Goal: Task Accomplishment & Management: Use online tool/utility

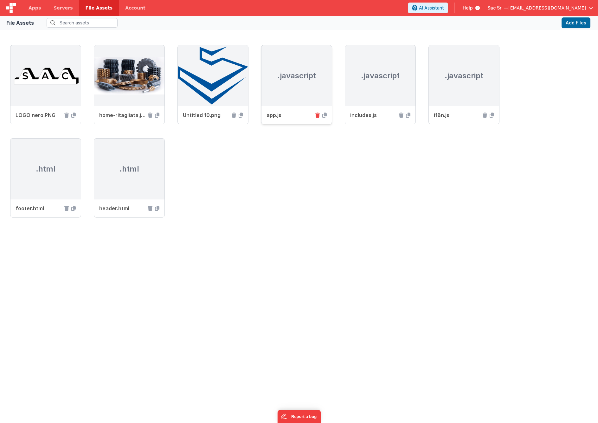
click at [318, 115] on icon at bounding box center [317, 114] width 4 height 5
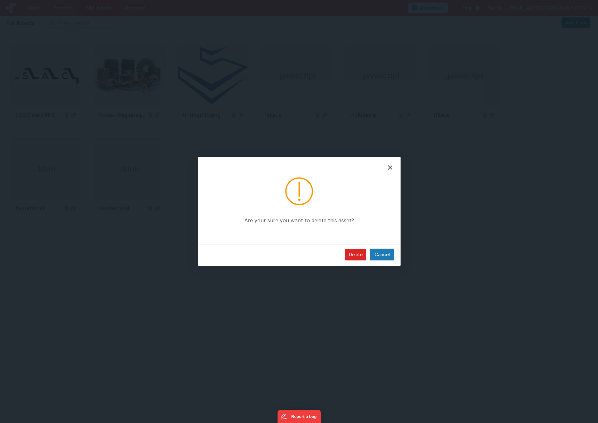
click at [362, 257] on button "Delete" at bounding box center [355, 254] width 21 height 11
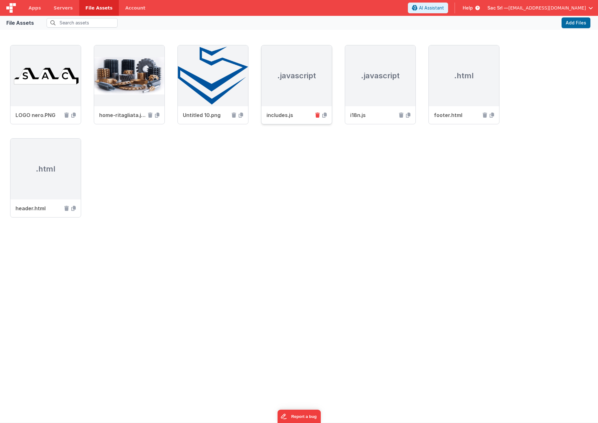
click at [318, 114] on icon at bounding box center [317, 114] width 4 height 5
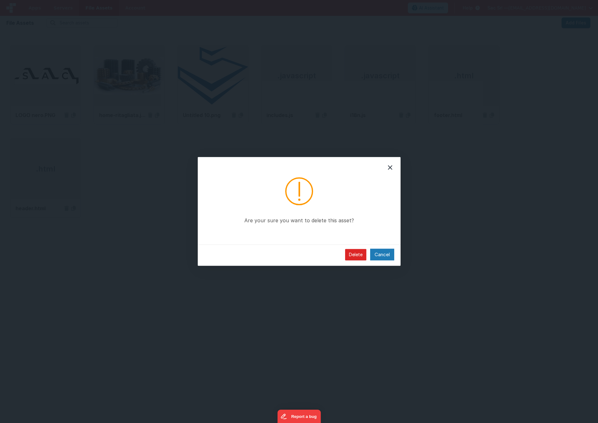
click at [358, 254] on button "Delete" at bounding box center [355, 254] width 21 height 11
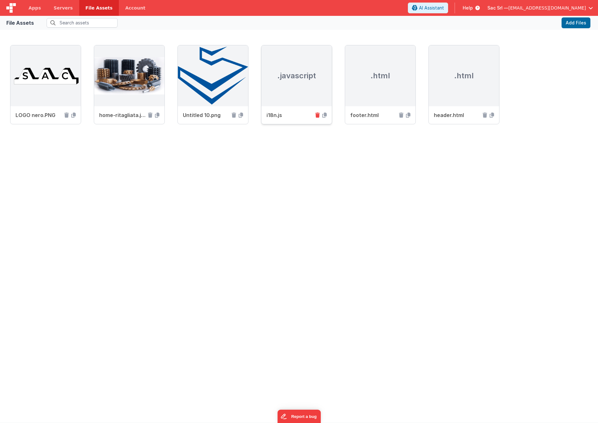
click at [317, 115] on icon at bounding box center [317, 114] width 4 height 5
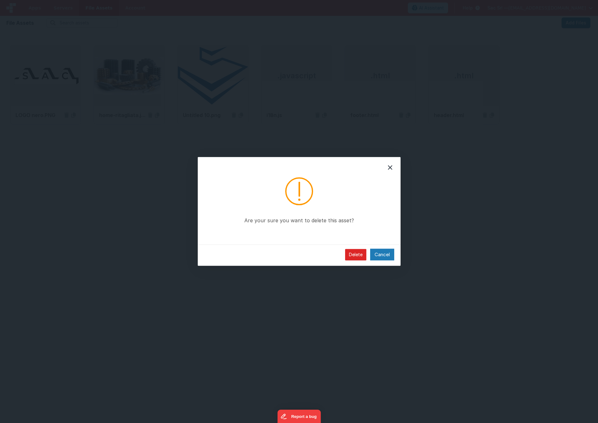
click at [354, 254] on button "Delete" at bounding box center [355, 254] width 21 height 11
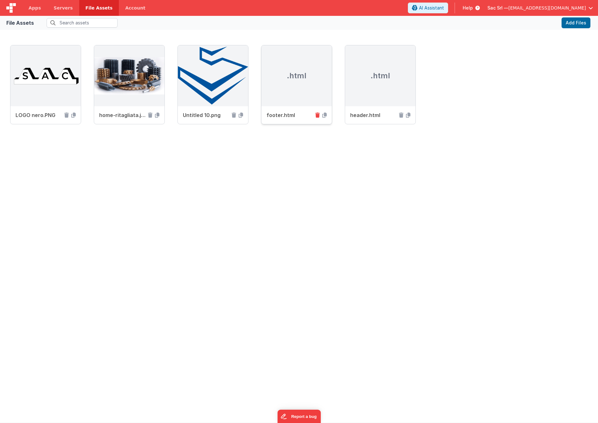
click at [318, 114] on icon at bounding box center [317, 114] width 4 height 5
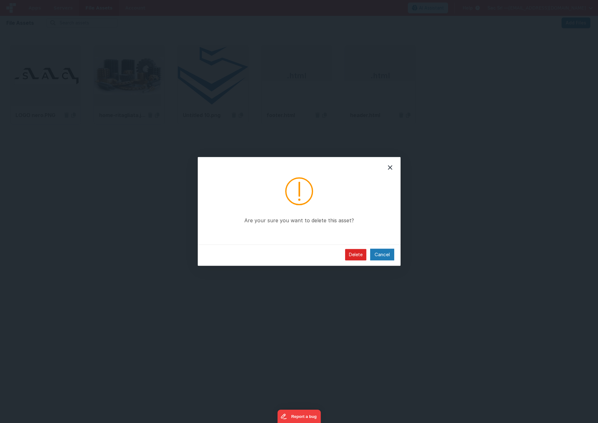
click at [353, 255] on button "Delete" at bounding box center [355, 254] width 21 height 11
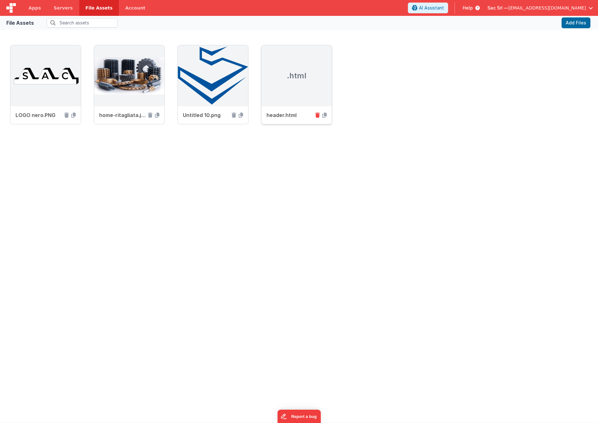
click at [317, 114] on icon at bounding box center [317, 114] width 4 height 5
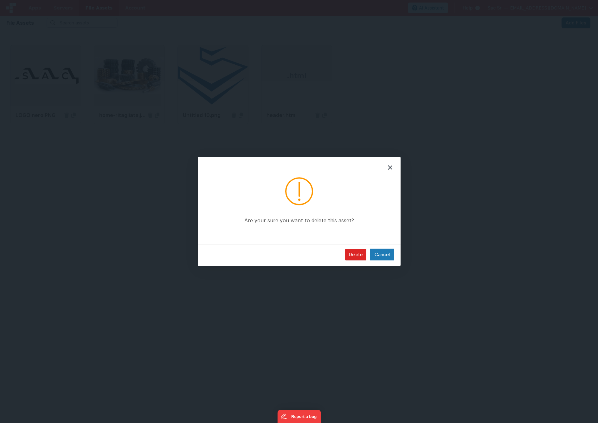
click at [354, 254] on button "Delete" at bounding box center [355, 254] width 21 height 11
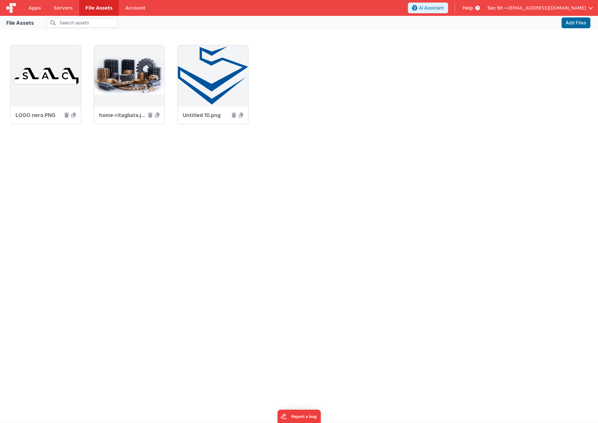
click at [299, 171] on div "LOGO nero.PNG home-ritagliata.jpg Untitled 10.png" at bounding box center [299, 229] width 598 height 388
click at [36, 9] on span "Apps" at bounding box center [35, 8] width 12 height 6
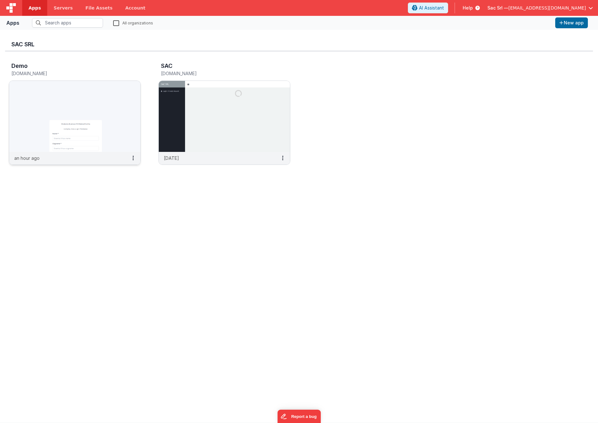
click at [89, 120] on img at bounding box center [74, 116] width 131 height 71
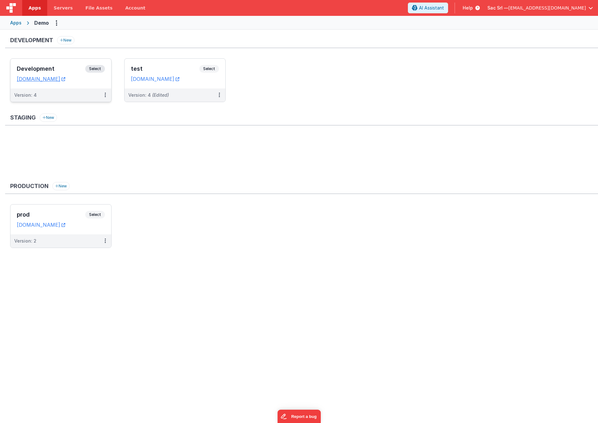
click at [104, 83] on div "Development Select URLs demofm.clientportal.cloud" at bounding box center [60, 74] width 101 height 30
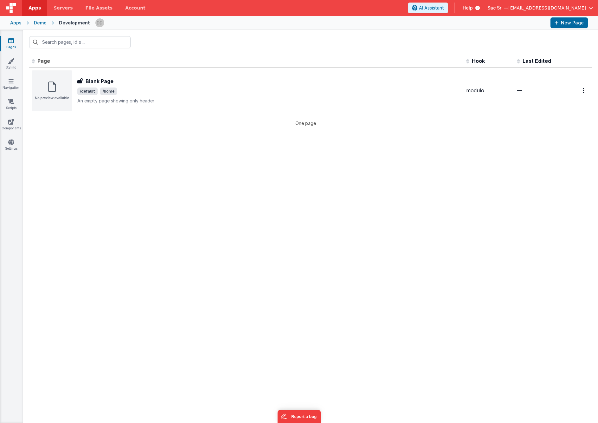
click at [38, 23] on div "Demo" at bounding box center [40, 23] width 13 height 6
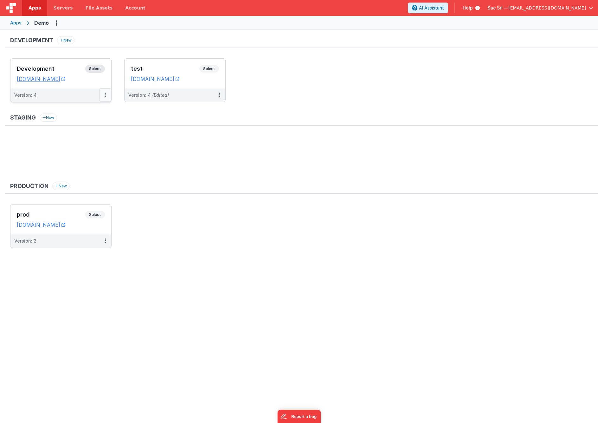
click at [105, 95] on icon at bounding box center [105, 95] width 1 height 0
click at [77, 143] on link "Rollback" at bounding box center [83, 143] width 56 height 11
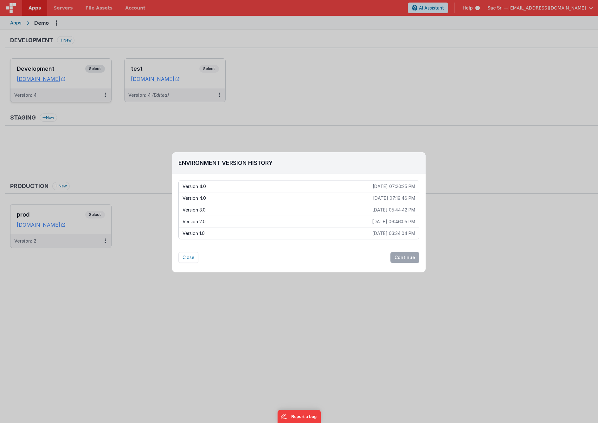
click at [238, 222] on p "Version 2.0" at bounding box center [277, 221] width 189 height 6
click at [409, 256] on button "Continue" at bounding box center [404, 256] width 29 height 11
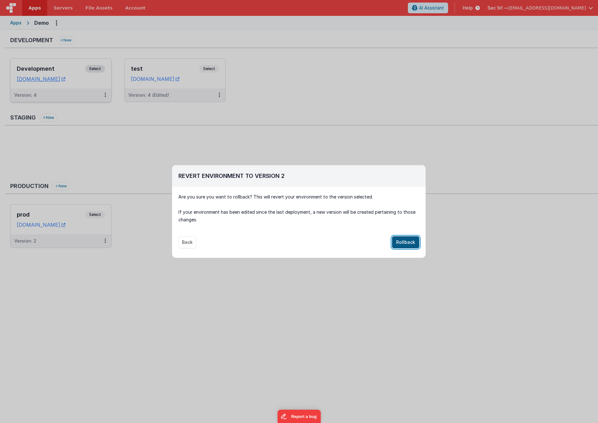
click at [410, 241] on button "Rollback" at bounding box center [405, 242] width 27 height 12
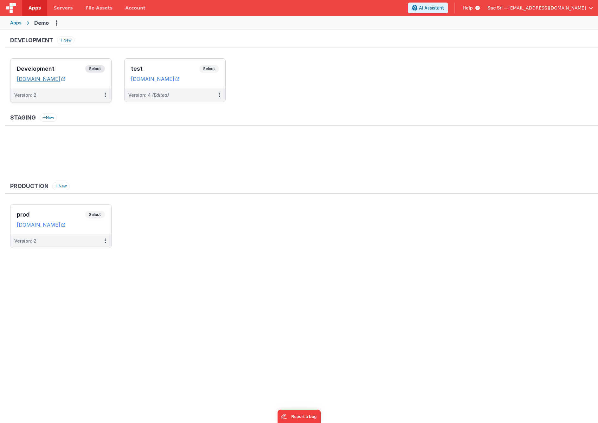
click at [65, 79] on icon at bounding box center [63, 79] width 4 height 0
click at [97, 85] on div "Development Select URLs demofm.clientportal.cloud" at bounding box center [60, 74] width 101 height 30
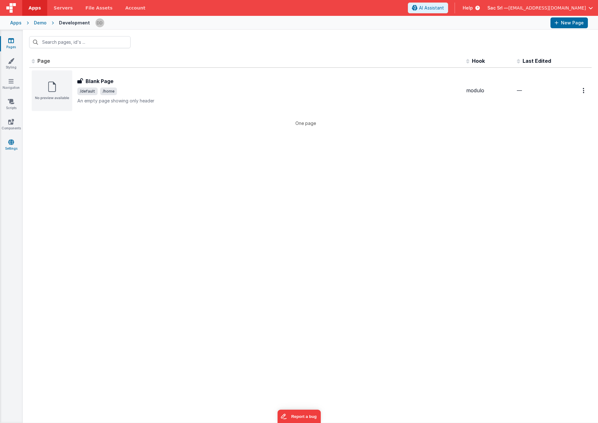
click at [9, 142] on icon at bounding box center [11, 142] width 6 height 6
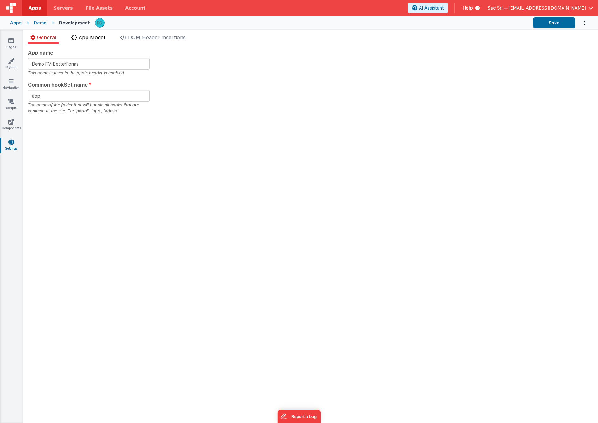
click at [94, 36] on span "App Model" at bounding box center [92, 37] width 26 height 6
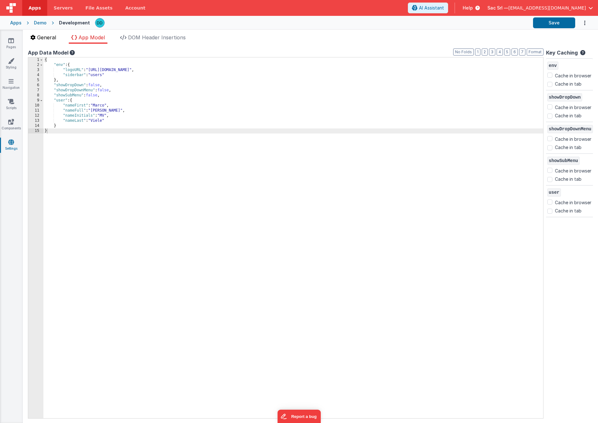
click at [51, 39] on span "General" at bounding box center [46, 37] width 19 height 6
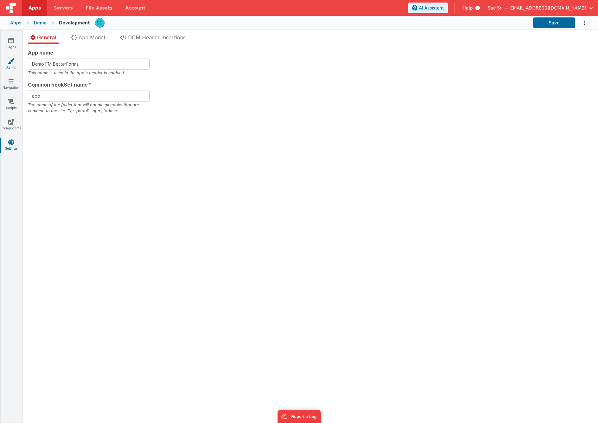
click at [11, 64] on link "Styling" at bounding box center [11, 64] width 23 height 13
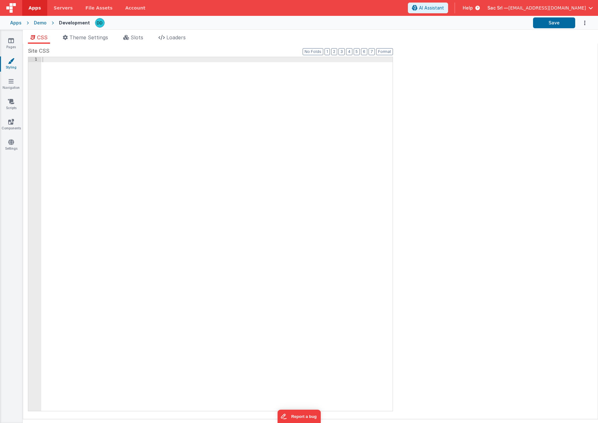
click at [17, 135] on div "Pages Styling Navigation Scripts Components Settings" at bounding box center [11, 226] width 23 height 393
click at [11, 140] on icon at bounding box center [11, 142] width 6 height 6
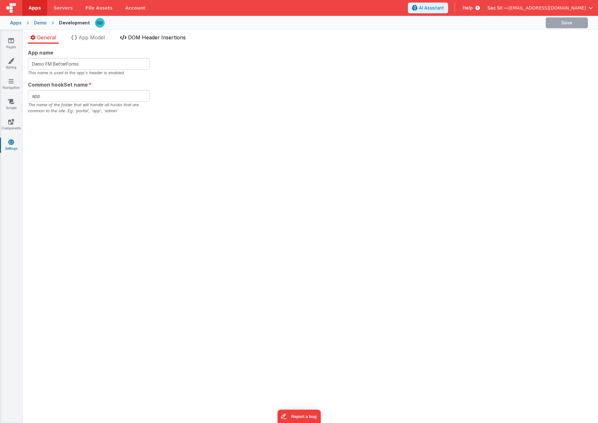
click at [154, 40] on li "DOM Header Insertions" at bounding box center [153, 39] width 71 height 10
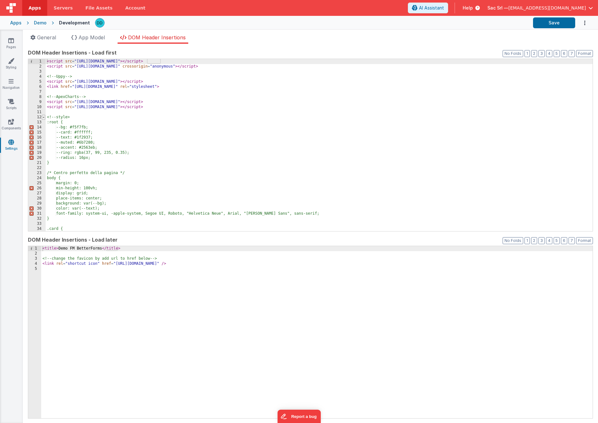
click at [44, 116] on span at bounding box center [43, 117] width 3 height 5
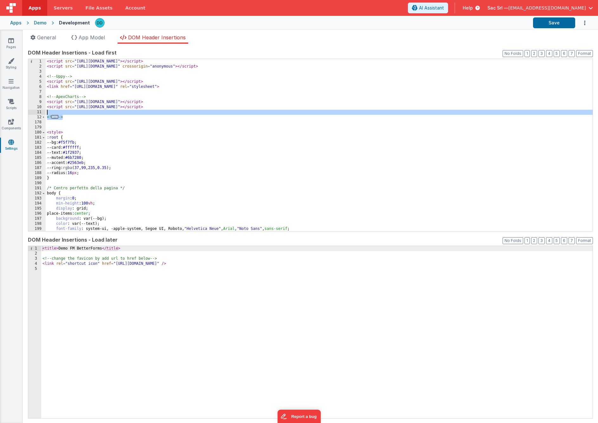
drag, startPoint x: 70, startPoint y: 119, endPoint x: 41, endPoint y: 114, distance: 29.3
click at [41, 114] on div "1 2 3 4 5 6 7 8 9 10 11 12 178 179 180 181 182 183 184 185 186 187 188 189 190 …" at bounding box center [310, 145] width 565 height 173
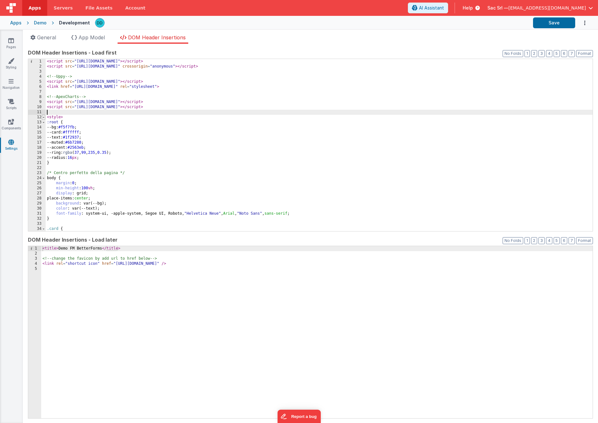
click at [44, 118] on span at bounding box center [43, 117] width 3 height 5
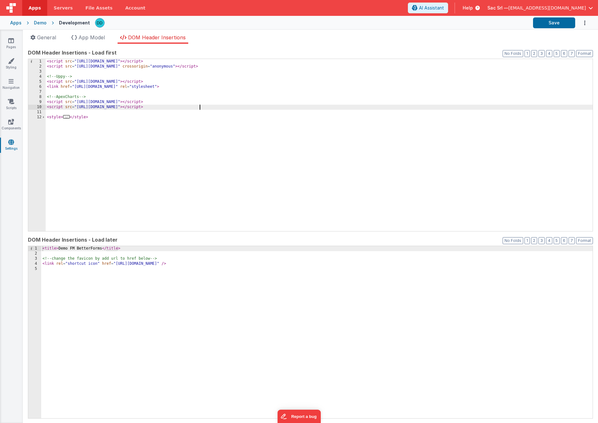
click at [205, 106] on div "< script src = "https://cdn.tailwindcss.com" > </ script > < script src = "http…" at bounding box center [319, 150] width 547 height 182
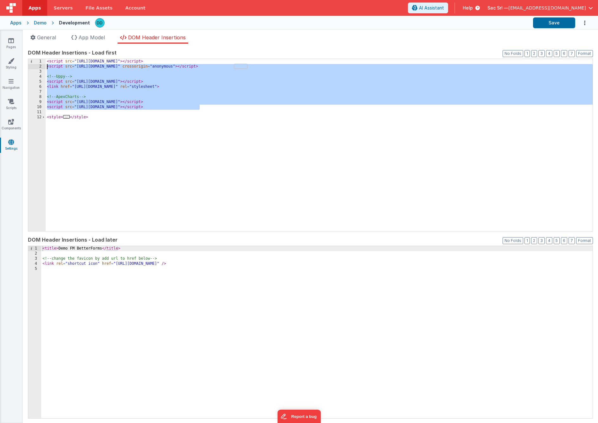
drag, startPoint x: 212, startPoint y: 108, endPoint x: 37, endPoint y: 68, distance: 179.4
click at [37, 68] on div "1 2 3 4 5 6 7 8 9 10 11 12 < script src = "https://cdn.tailwindcss.com" > </ sc…" at bounding box center [310, 145] width 565 height 173
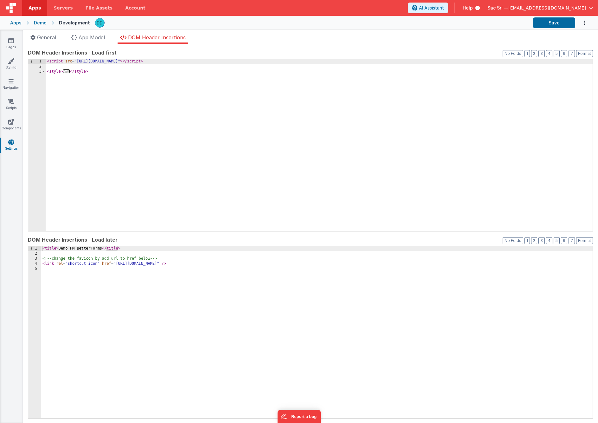
click at [65, 281] on div "< title > Demo FM BetterForms </ title > <!-- change the favicon by add url to …" at bounding box center [316, 337] width 551 height 182
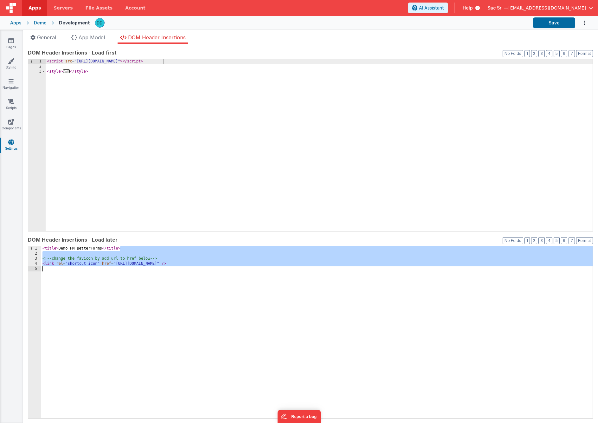
drag, startPoint x: 124, startPoint y: 248, endPoint x: 142, endPoint y: 282, distance: 38.7
click at [142, 281] on div "< title > Demo FM BetterForms </ title > <!-- change the favicon by add url to …" at bounding box center [316, 337] width 551 height 182
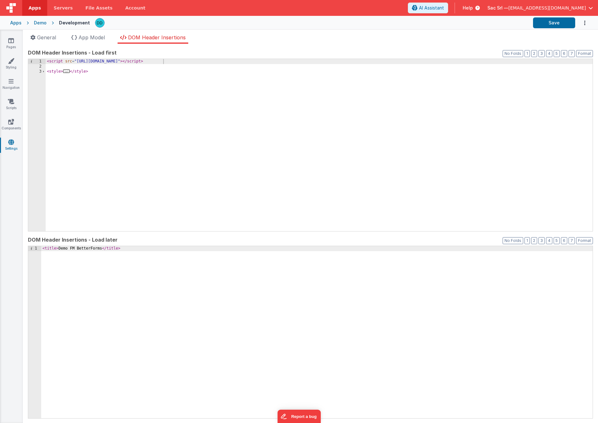
click at [132, 291] on div "< title > Demo FM BetterForms </ title >" at bounding box center [316, 337] width 551 height 182
click at [556, 25] on button "Save" at bounding box center [554, 22] width 42 height 11
click at [37, 23] on div "Demo" at bounding box center [40, 23] width 13 height 6
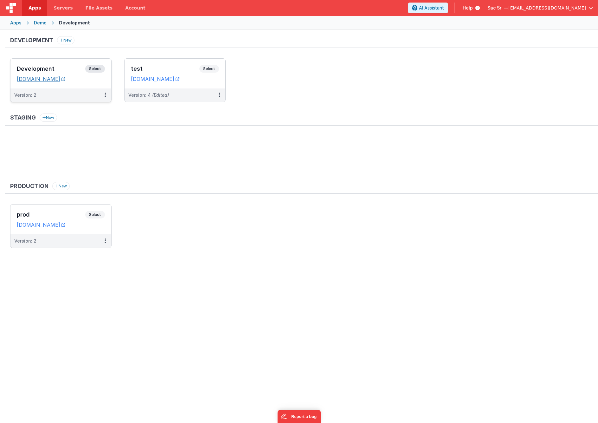
click at [65, 79] on link "demofm.clientportal.cloud" at bounding box center [41, 79] width 48 height 6
click at [103, 81] on dd "demofm.clientportal.cloud" at bounding box center [61, 79] width 88 height 6
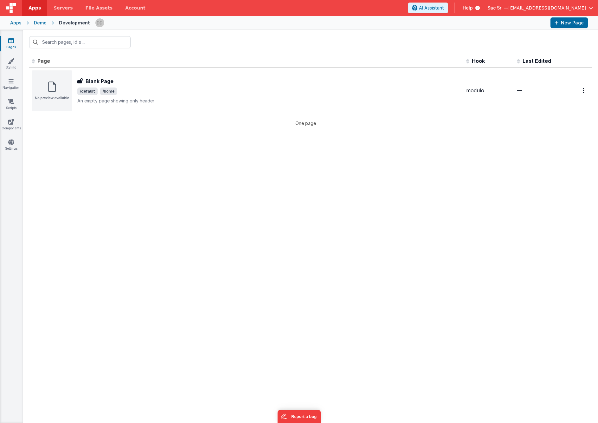
click at [34, 23] on div "Demo" at bounding box center [40, 23] width 13 height 6
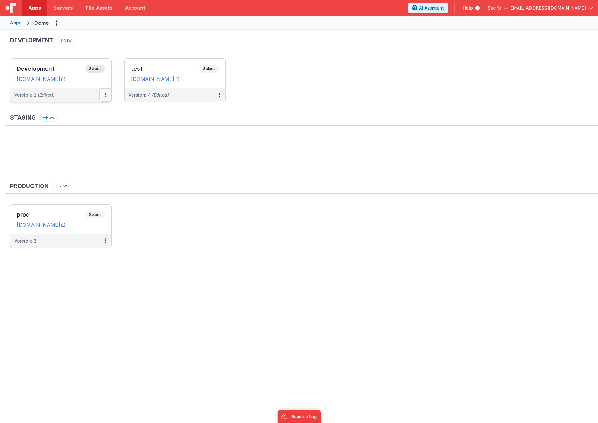
click at [105, 95] on icon at bounding box center [105, 95] width 1 height 0
click at [89, 92] on div at bounding box center [299, 211] width 598 height 423
click at [103, 96] on button at bounding box center [105, 94] width 12 height 13
click at [84, 96] on div at bounding box center [299, 211] width 598 height 423
click at [102, 84] on div "Development Select URLs demofm.clientportal.cloud" at bounding box center [60, 74] width 101 height 30
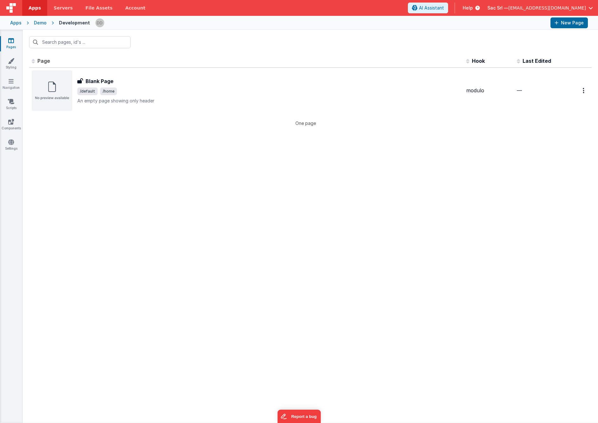
click at [39, 22] on div "Demo" at bounding box center [40, 23] width 13 height 6
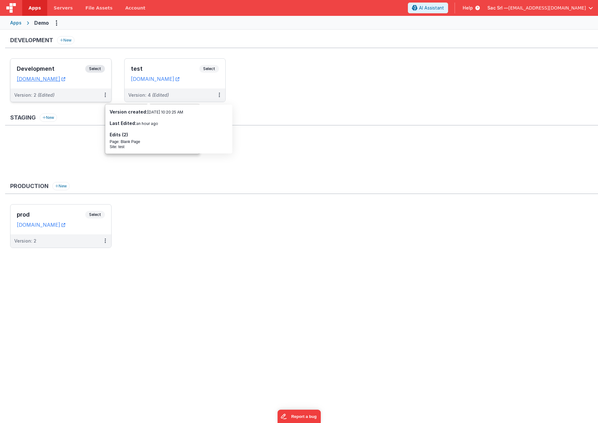
click at [97, 82] on div "Development Select URLs demofm.clientportal.cloud" at bounding box center [60, 74] width 101 height 30
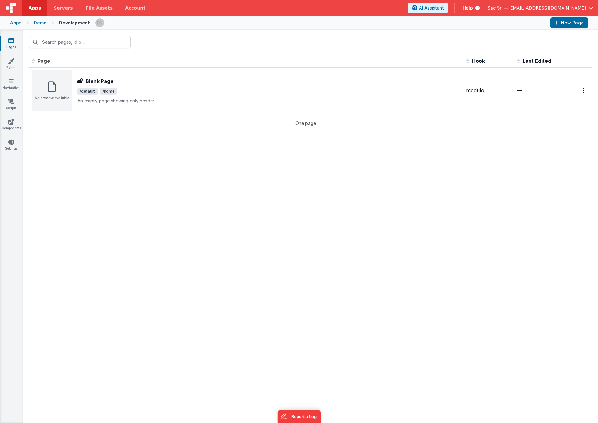
click at [42, 24] on div "Demo" at bounding box center [40, 23] width 13 height 6
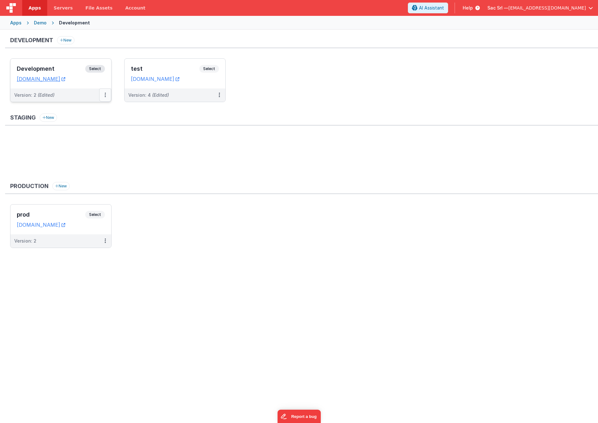
click at [103, 92] on button at bounding box center [105, 94] width 12 height 13
click at [109, 96] on button at bounding box center [105, 94] width 12 height 13
click at [91, 134] on link "Deploy..." at bounding box center [83, 131] width 56 height 11
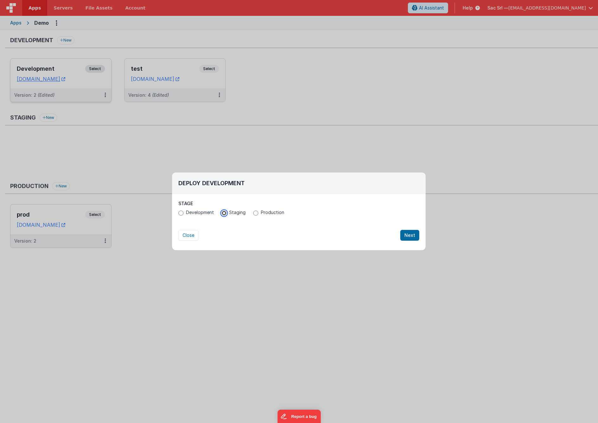
click at [223, 213] on input "Staging" at bounding box center [223, 212] width 5 height 5
radio input "true"
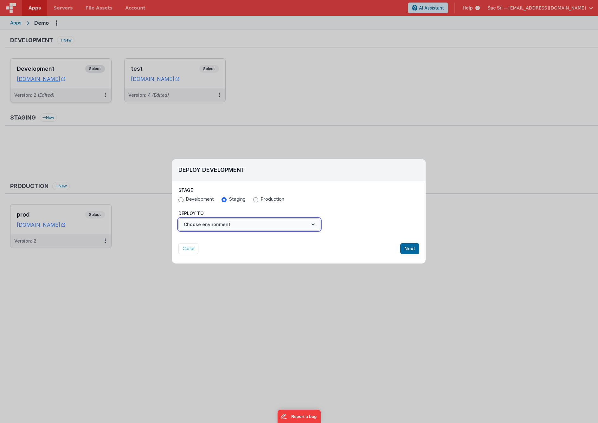
click at [239, 225] on button "Choose environment" at bounding box center [249, 224] width 142 height 12
click at [206, 197] on div at bounding box center [299, 211] width 598 height 423
click at [206, 197] on span "Development" at bounding box center [200, 199] width 28 height 6
click at [183, 197] on input "Development" at bounding box center [180, 199] width 5 height 5
radio input "true"
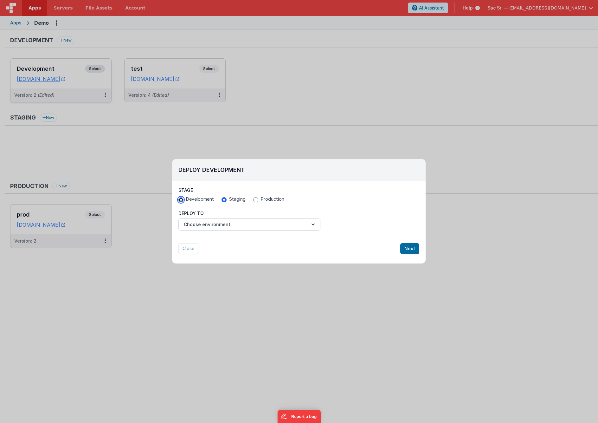
radio input "false"
click at [234, 226] on button "Choose environment" at bounding box center [249, 224] width 142 height 12
click at [221, 241] on link "test" at bounding box center [249, 239] width 142 height 11
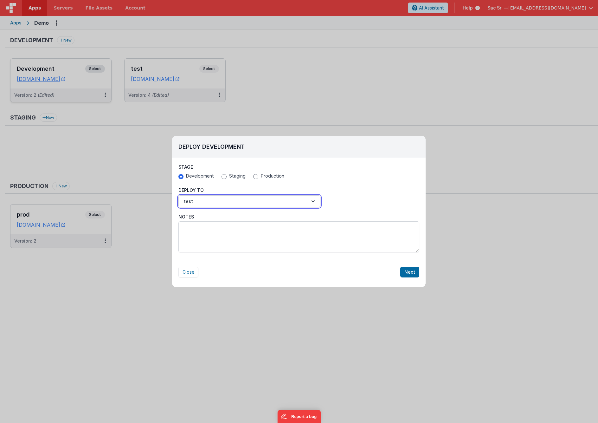
drag, startPoint x: 243, startPoint y: 198, endPoint x: 323, endPoint y: 206, distance: 79.9
click at [322, 205] on div "Deploy To test" at bounding box center [298, 197] width 241 height 20
click at [412, 272] on button "Next" at bounding box center [409, 271] width 19 height 11
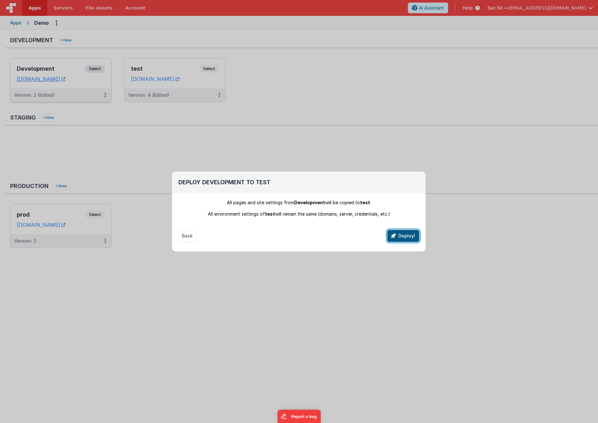
click at [409, 236] on button "Deploy!" at bounding box center [403, 236] width 32 height 12
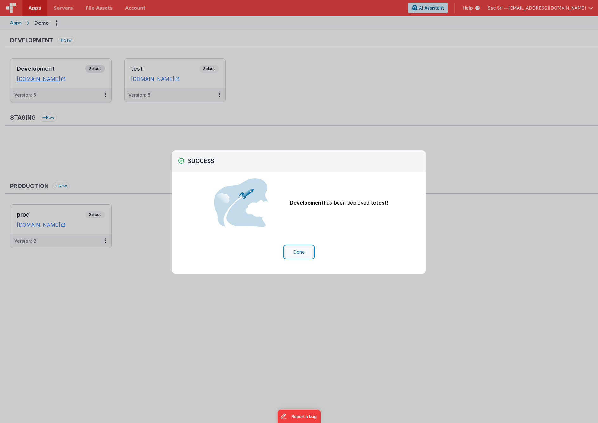
click at [298, 248] on button "Done" at bounding box center [298, 252] width 29 height 12
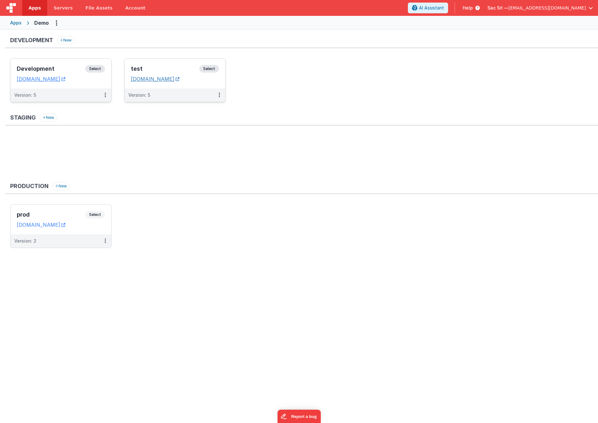
click at [179, 79] on icon at bounding box center [178, 79] width 4 height 0
click at [105, 81] on div "Development Select URLs demofm.clientportal.cloud" at bounding box center [60, 74] width 101 height 30
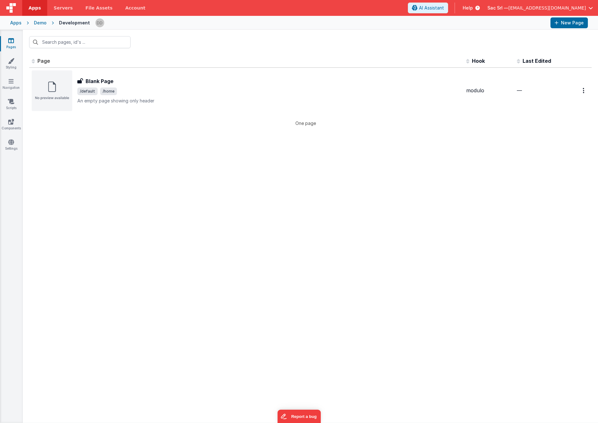
click at [40, 24] on div "Demo" at bounding box center [40, 23] width 13 height 6
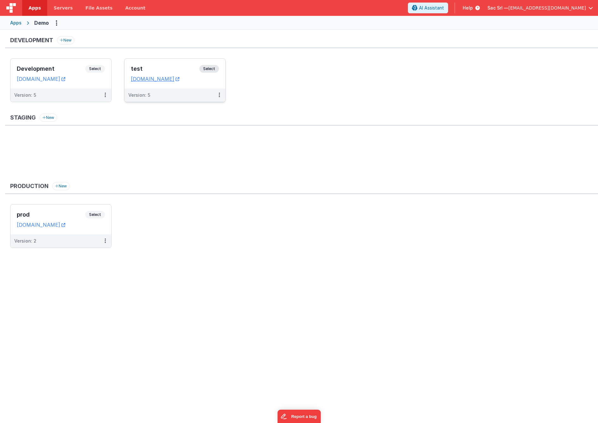
click at [218, 85] on div "test Select URLs demofmtest.clientportal.cloud" at bounding box center [175, 74] width 101 height 30
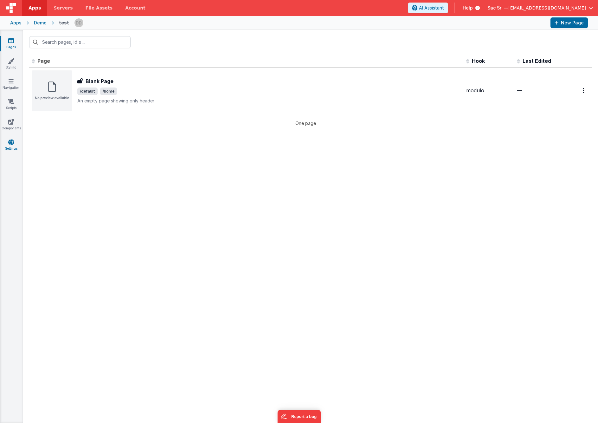
click at [14, 148] on link "Settings" at bounding box center [11, 145] width 23 height 13
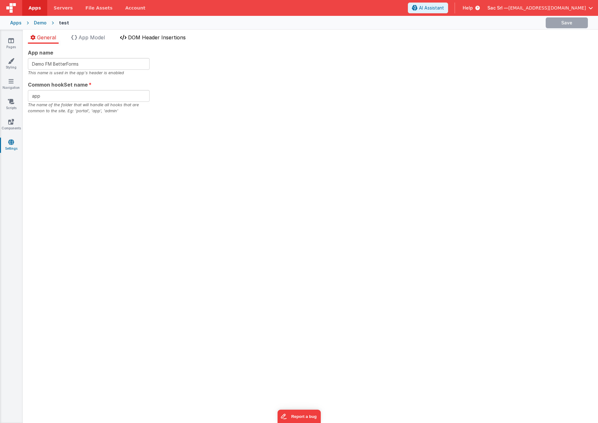
click at [167, 39] on span "DOM Header Insertions" at bounding box center [157, 37] width 58 height 6
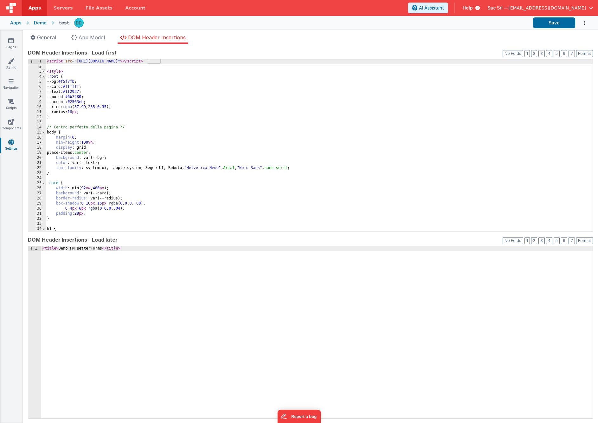
click at [44, 72] on span at bounding box center [43, 71] width 3 height 5
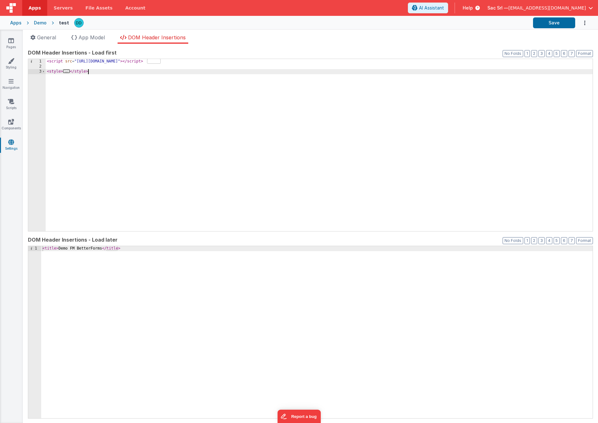
click at [107, 199] on div "< script src = "https://cdn.tailwindcss.com" > </ script > < style > ... </ sty…" at bounding box center [319, 150] width 547 height 182
drag, startPoint x: 92, startPoint y: 72, endPoint x: 38, endPoint y: 70, distance: 53.3
click at [38, 70] on div "1 2 3 < script src = "https://cdn.tailwindcss.com" > </ script > < style > ... …" at bounding box center [310, 145] width 565 height 173
click at [64, 73] on span "..." at bounding box center [66, 70] width 7 height 3
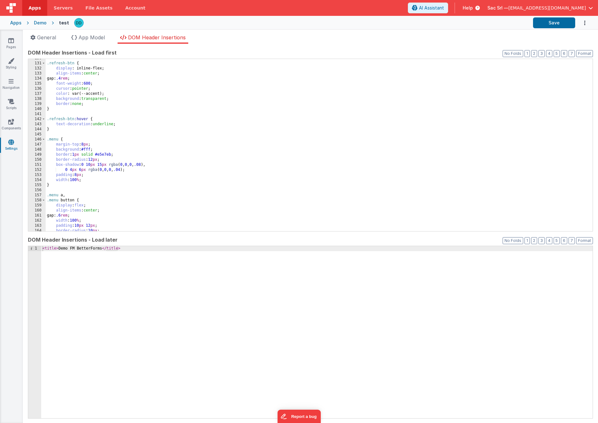
scroll to position [781, 0]
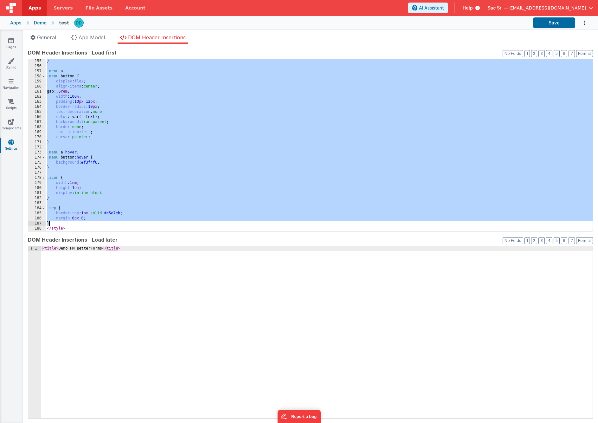
click at [54, 221] on div "} .menu a , .menu button { display : flex ; align-items : center ; gap: .6 rem …" at bounding box center [319, 150] width 547 height 182
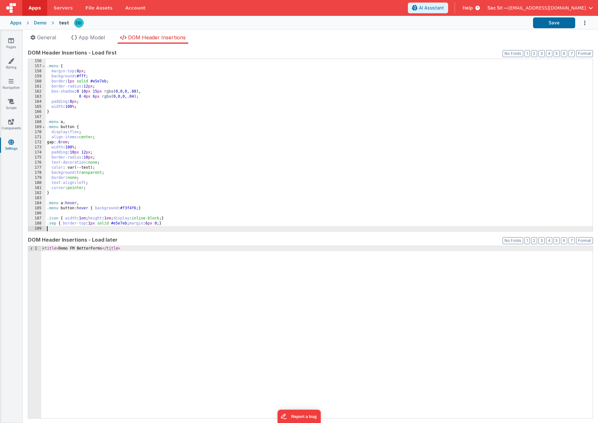
scroll to position [786, 0]
click at [589, 55] on button "Format" at bounding box center [584, 53] width 17 height 7
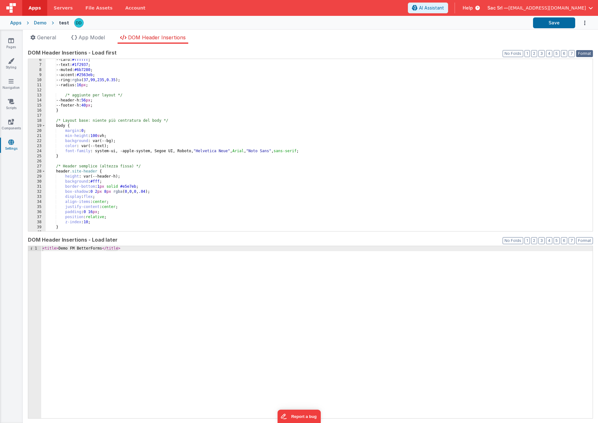
scroll to position [0, 0]
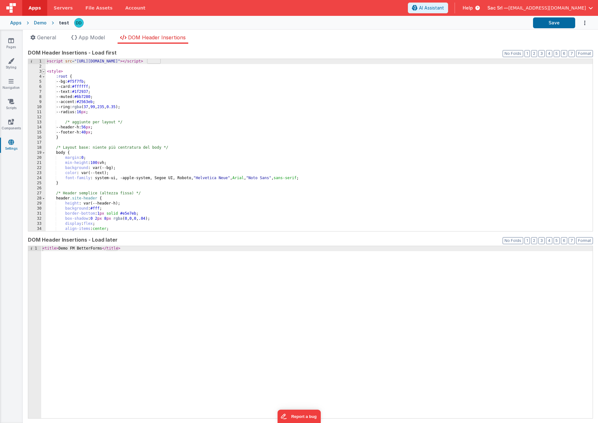
click at [45, 71] on span at bounding box center [43, 71] width 3 height 5
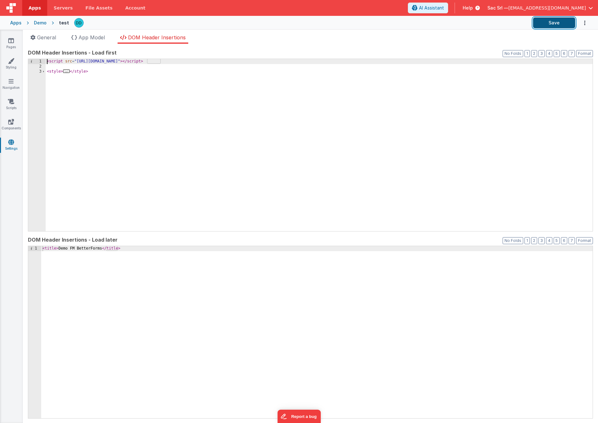
click at [552, 21] on button "Save" at bounding box center [554, 22] width 42 height 11
click at [12, 42] on icon at bounding box center [11, 40] width 6 height 6
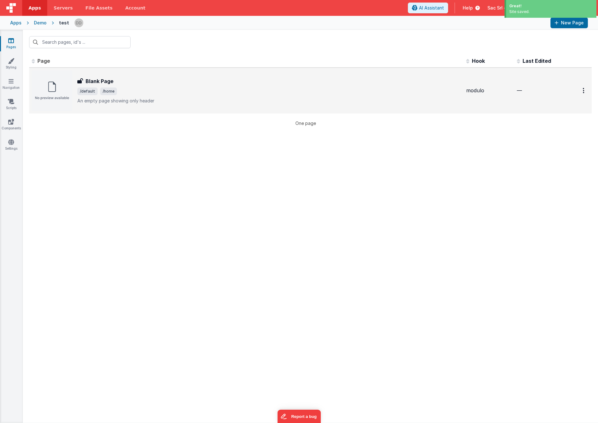
click at [176, 93] on span "/default /home" at bounding box center [269, 91] width 384 height 8
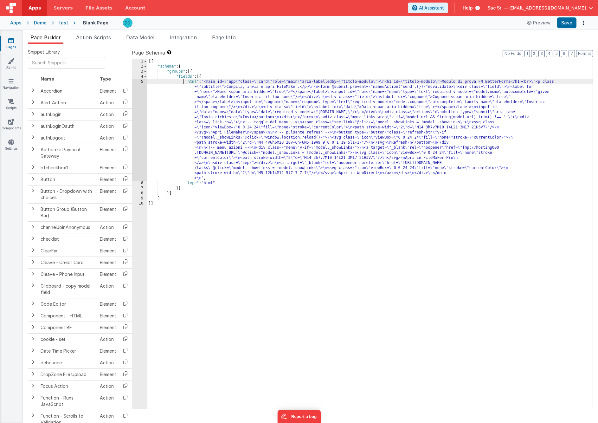
click at [183, 83] on div "[{ "schema" : { "groups" : [{ "fields" : [{ "html" : "<main id= \" app \" class…" at bounding box center [369, 239] width 445 height 360
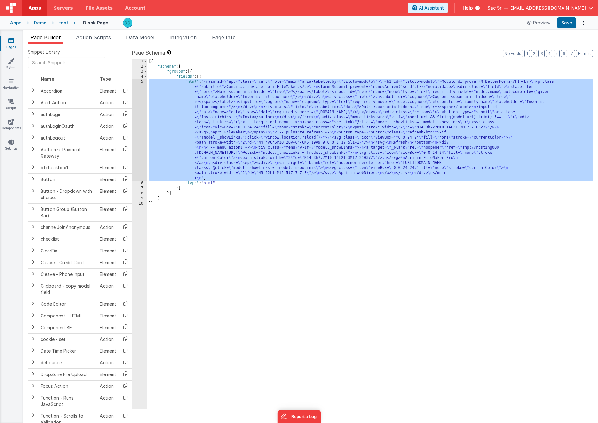
click at [143, 81] on div "5" at bounding box center [139, 129] width 15 height 101
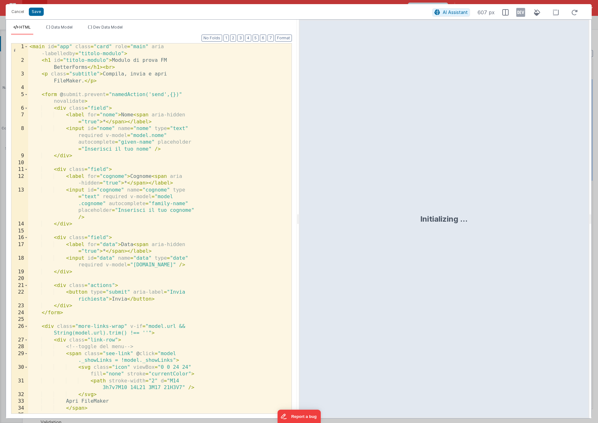
click at [192, 136] on div "< main id = "app" class = "card" role = "main" aria -labelledby = "titolo-modul…" at bounding box center [159, 248] width 263 height 411
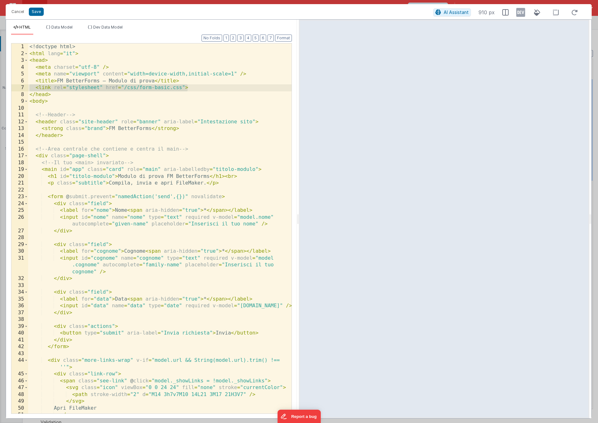
drag, startPoint x: 189, startPoint y: 87, endPoint x: 16, endPoint y: 86, distance: 173.7
click at [16, 86] on div "1 2 3 4 5 6 7 8 9 10 11 12 13 14 15 16 17 18 19 20 21 22 23 24 25 26 27 28 29 3…" at bounding box center [151, 228] width 281 height 370
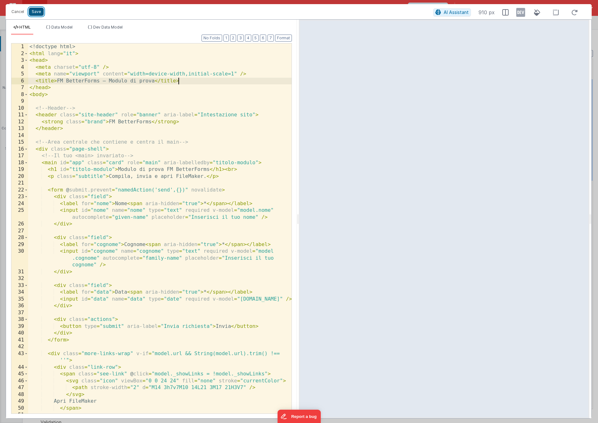
click at [37, 13] on button "Save" at bounding box center [36, 12] width 15 height 8
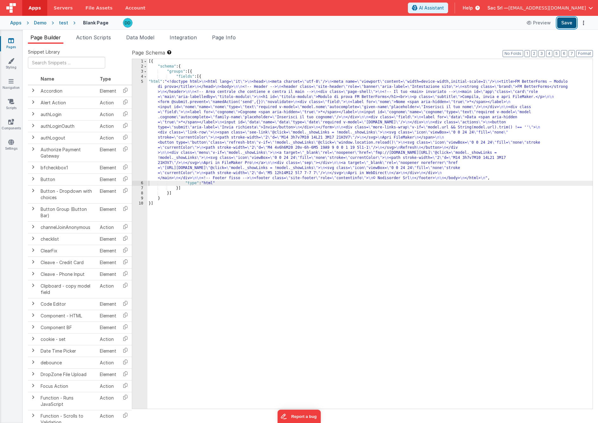
click at [571, 21] on button "Save" at bounding box center [566, 22] width 19 height 11
click at [10, 138] on div "Pages Styling Navigation Scripts Components Settings" at bounding box center [11, 226] width 23 height 393
click at [11, 144] on icon at bounding box center [11, 142] width 6 height 6
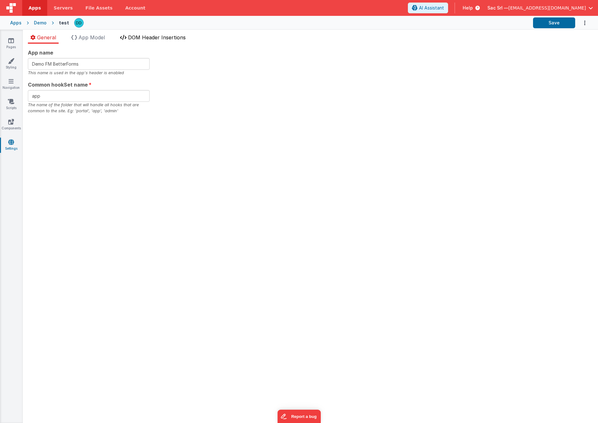
click at [150, 39] on span "DOM Header Insertions" at bounding box center [157, 37] width 58 height 6
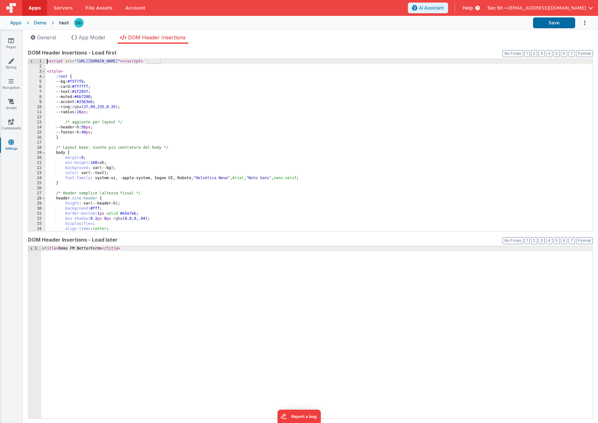
click at [45, 72] on span at bounding box center [43, 71] width 3 height 5
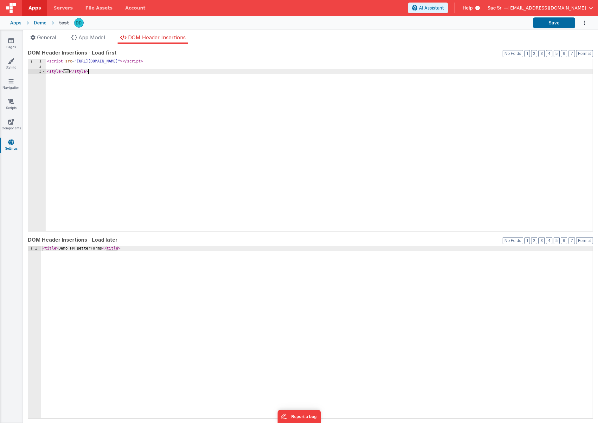
click at [108, 101] on div "< script src = "https://cdn.tailwindcss.com" > </ script > < style > ... </ sty…" at bounding box center [319, 150] width 547 height 182
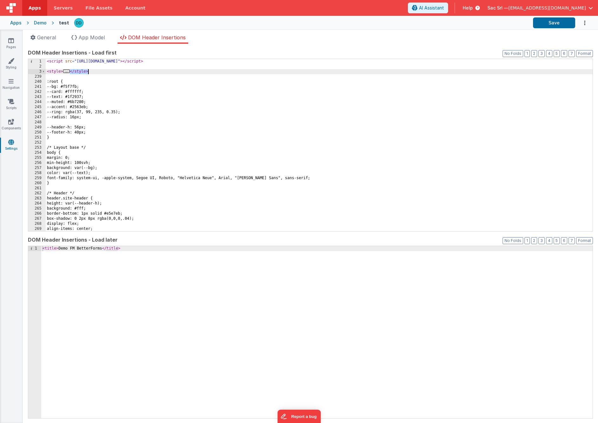
drag, startPoint x: 71, startPoint y: 70, endPoint x: 99, endPoint y: 71, distance: 28.5
click at [99, 71] on div "< script src = "https://cdn.tailwindcss.com" > </ script > < style > ... </ sty…" at bounding box center [319, 150] width 547 height 182
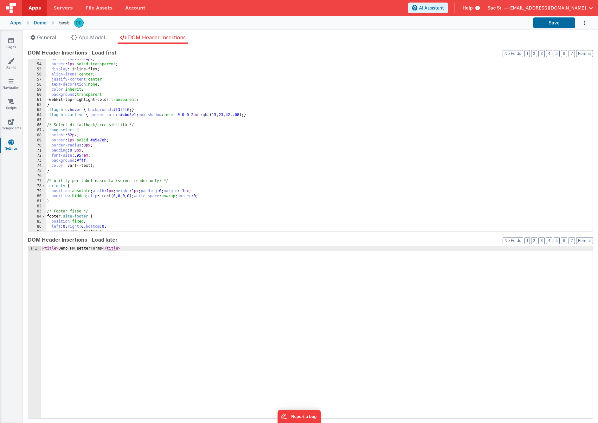
scroll to position [888, 0]
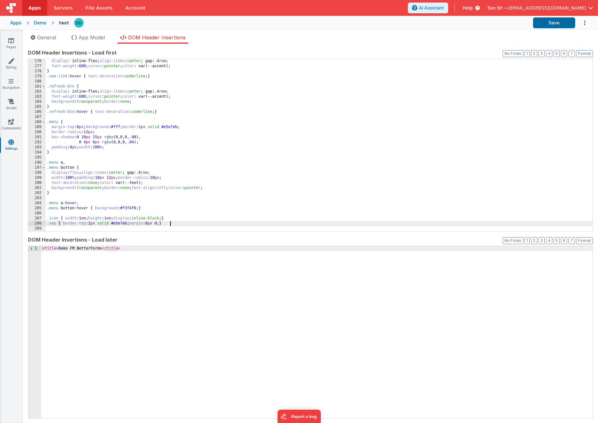
click at [183, 222] on div "display : inline-flex; align-items : center ; gap: .4 rem ; font-weight : 600 ;…" at bounding box center [319, 150] width 547 height 182
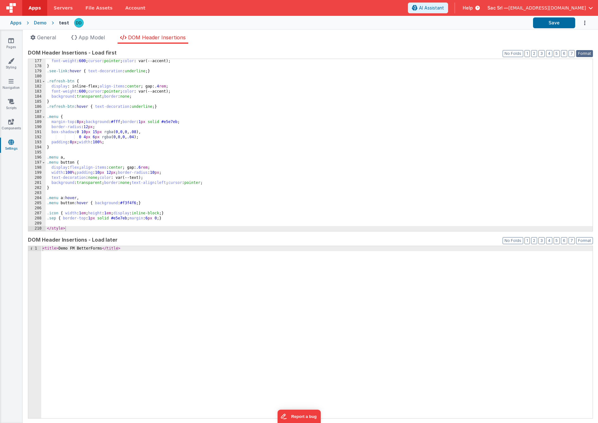
click at [587, 52] on button "Format" at bounding box center [584, 53] width 17 height 7
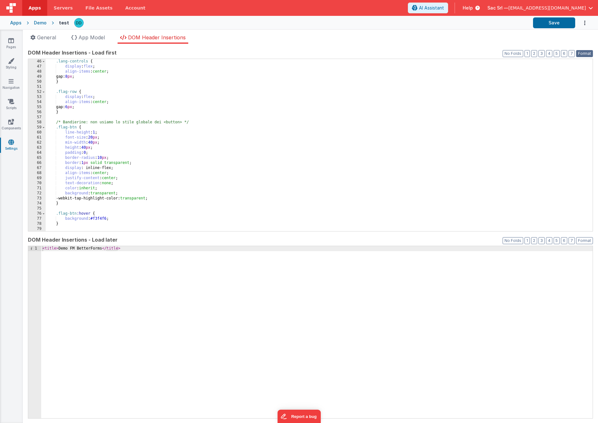
scroll to position [0, 0]
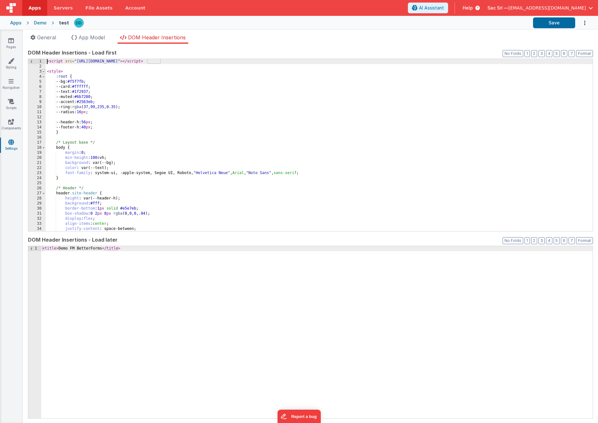
click at [44, 71] on span at bounding box center [43, 71] width 3 height 5
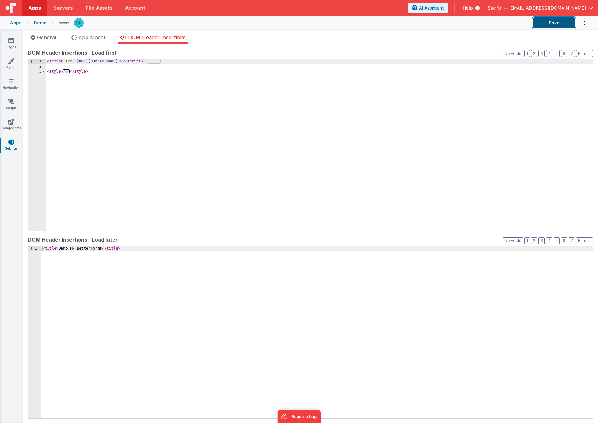
click at [557, 24] on button "Save" at bounding box center [554, 22] width 42 height 11
click at [9, 41] on icon at bounding box center [11, 40] width 6 height 6
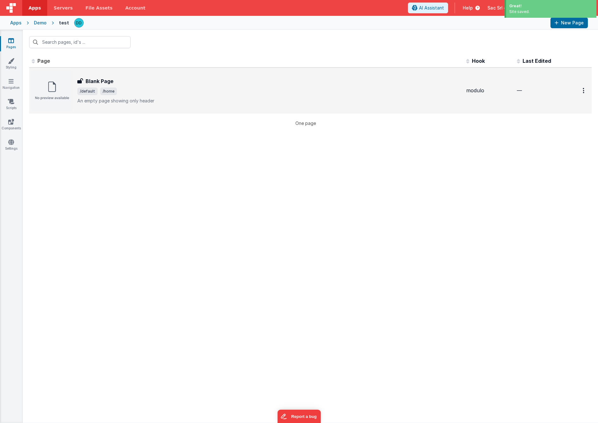
click at [127, 80] on div "Blank Page" at bounding box center [269, 81] width 384 height 8
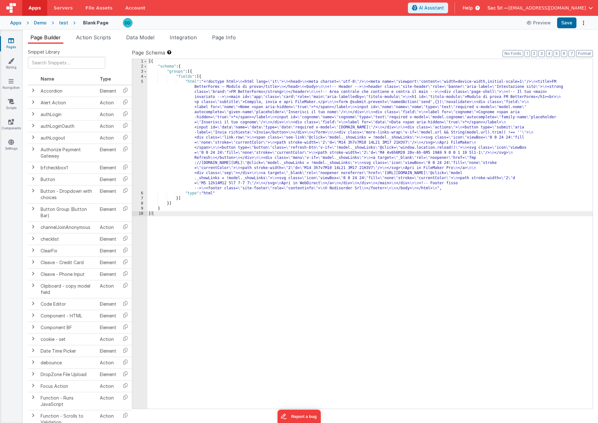
click at [169, 83] on div "[{ "schema" : { "groups" : [{ "fields" : [{ "html" : "<!doctype html> \n <html …" at bounding box center [369, 239] width 445 height 360
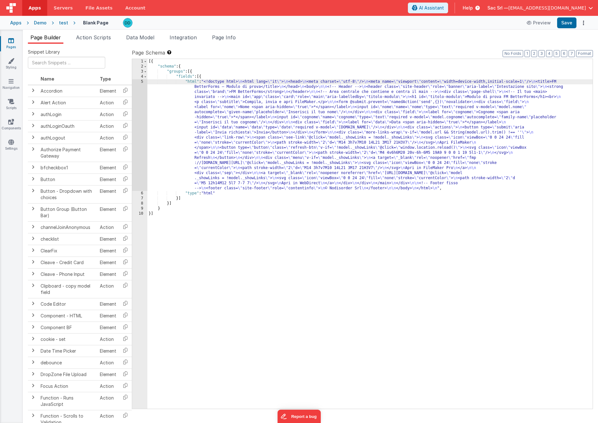
click at [141, 81] on div "5" at bounding box center [139, 135] width 15 height 112
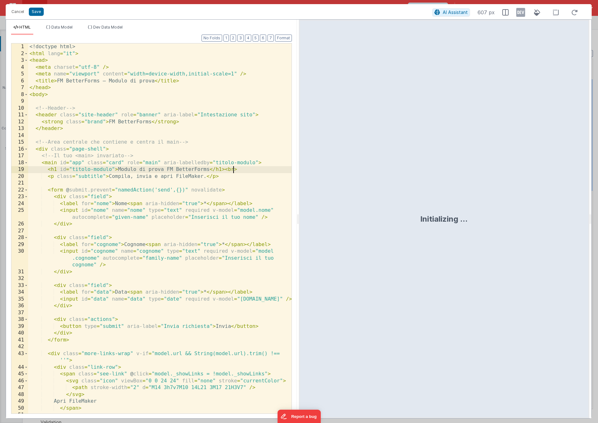
click at [232, 167] on div "<! doctype html > < html lang = "it" > < head > < meta charset = "utf-8" /> < m…" at bounding box center [159, 238] width 263 height 390
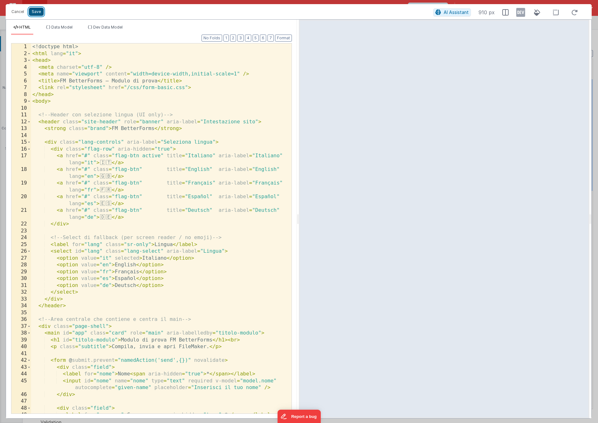
click at [37, 12] on button "Save" at bounding box center [36, 12] width 15 height 8
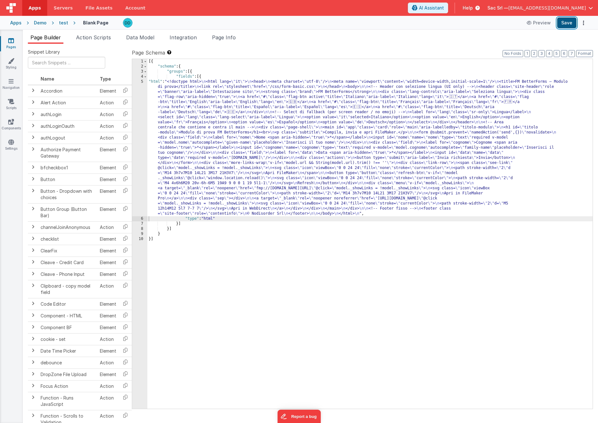
click at [571, 21] on button "Save" at bounding box center [566, 22] width 19 height 11
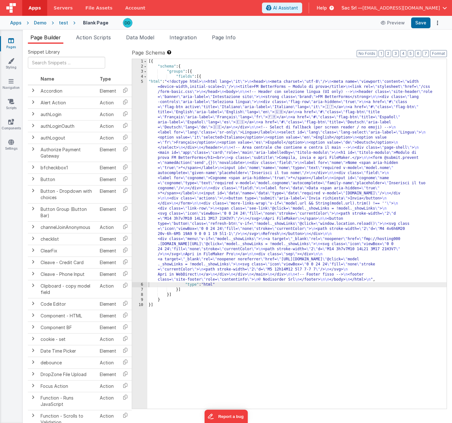
click at [164, 87] on div "[{ "schema" : { "groups" : [{ "fields" : [{ "html" : "<!doctype html> \n <html …" at bounding box center [296, 239] width 299 height 360
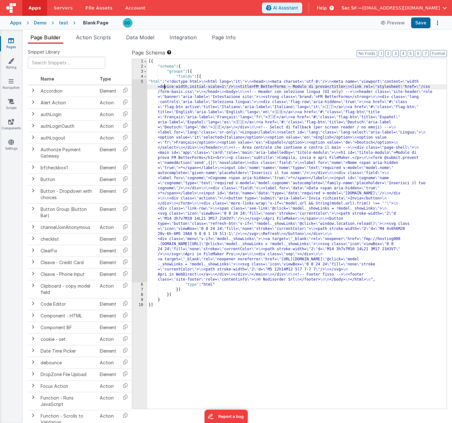
click at [142, 84] on div "5" at bounding box center [139, 180] width 15 height 203
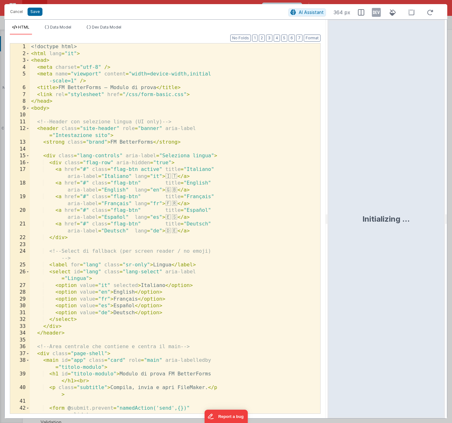
drag, startPoint x: 225, startPoint y: 217, endPoint x: 337, endPoint y: 196, distance: 114.2
click at [337, 196] on html "Are your sure you want to delete this asset? Delete Cancel Cancel Save AI Assis…" at bounding box center [226, 211] width 452 height 423
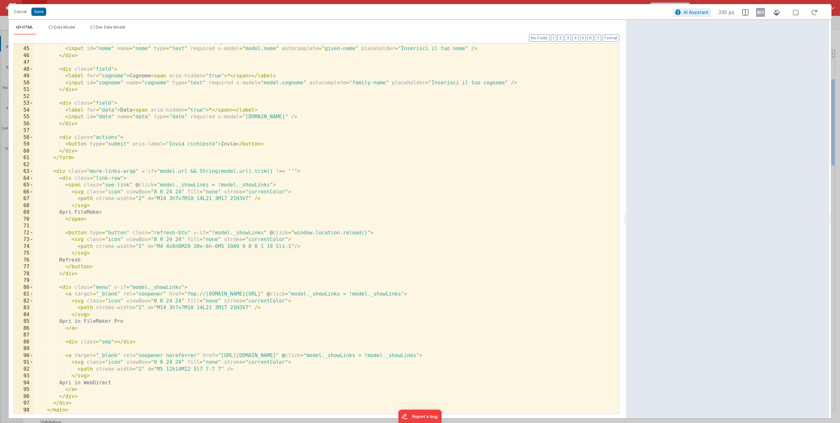
scroll to position [366, 0]
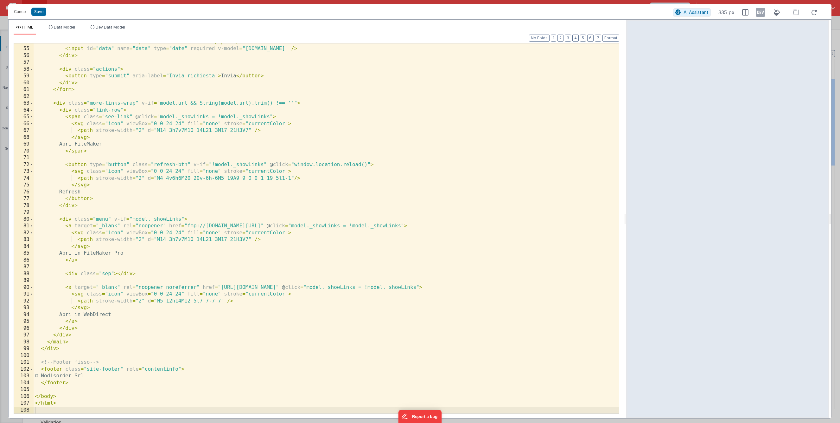
click at [105, 187] on div "< label for = "data" > Data < span aria-hidden = "true" > * </ span > </ label …" at bounding box center [327, 230] width 586 height 383
click at [138, 274] on div "< label for = "data" > Data < span aria-hidden = "true" > * </ span > </ label …" at bounding box center [327, 230] width 586 height 383
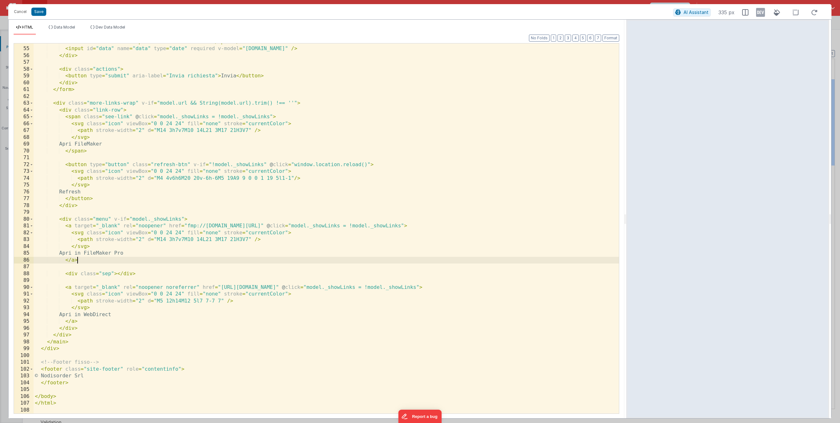
click at [142, 258] on div "< label for = "data" > Data < span aria-hidden = "true" > * </ span > </ label …" at bounding box center [327, 230] width 586 height 383
click at [146, 252] on div "< label for = "data" > Data < span aria-hidden = "true" > * </ span > </ label …" at bounding box center [327, 230] width 586 height 383
click at [106, 209] on div "< label for = "data" > Data < span aria-hidden = "true" > * </ span > </ label …" at bounding box center [327, 230] width 586 height 383
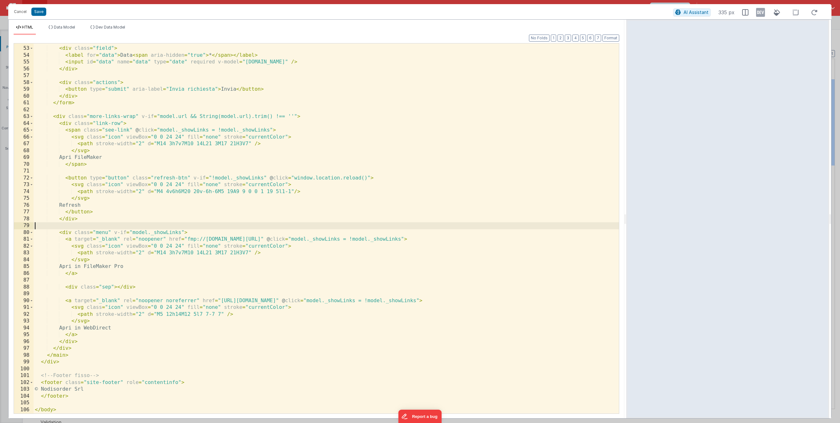
scroll to position [344, 0]
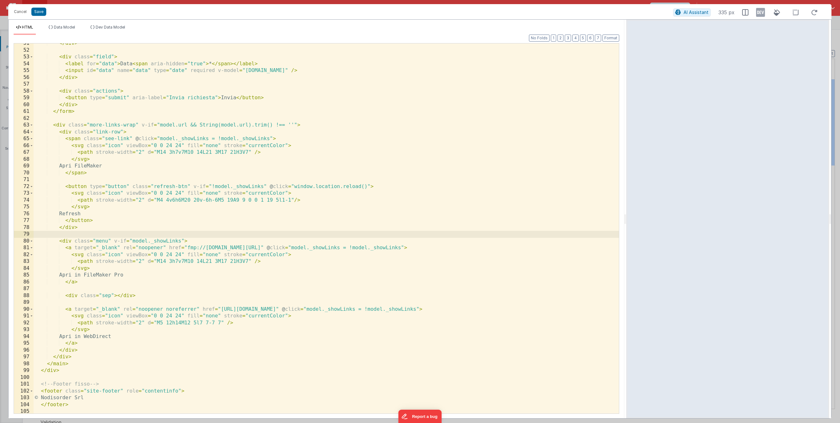
click at [48, 125] on div "</ div > < div class = "field" > < label for = "data" > Data < span aria-hidden…" at bounding box center [327, 231] width 586 height 383
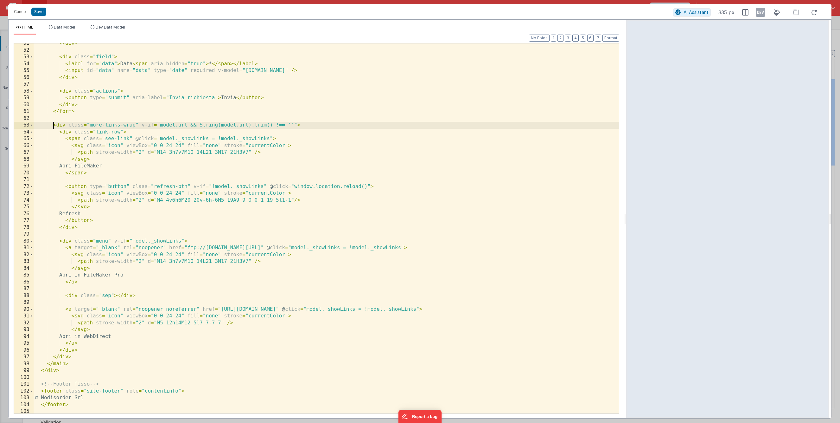
click at [54, 125] on div "</ div > < div class = "field" > < label for = "data" > Data < span aria-hidden…" at bounding box center [327, 231] width 586 height 383
click at [61, 132] on div "</ div > < div class = "field" > < label for = "data" > Data < span aria-hidden…" at bounding box center [327, 231] width 586 height 383
click at [83, 228] on div "</ div > < div class = "field" > < label for = "data" > Data < span aria-hidden…" at bounding box center [327, 231] width 586 height 383
click at [66, 140] on div "</ div > < div class = "field" > < label for = "data" > Data < span aria-hidden…" at bounding box center [327, 231] width 586 height 383
drag, startPoint x: 69, startPoint y: 186, endPoint x: 88, endPoint y: 186, distance: 19.3
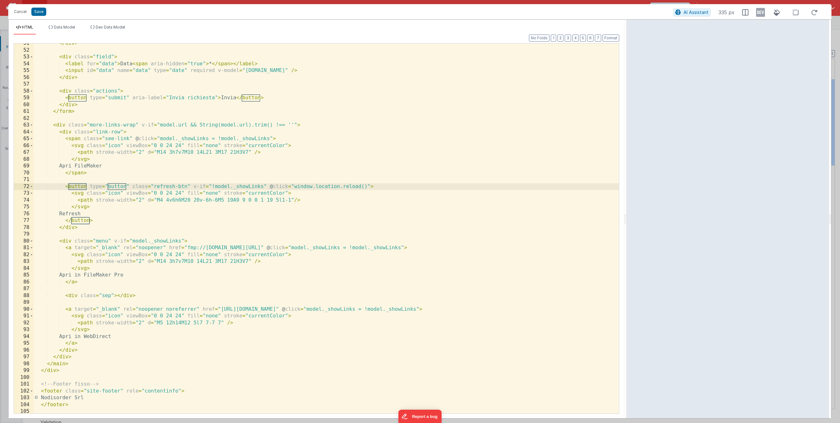
click at [88, 186] on div "</ div > < div class = "field" > < label for = "data" > Data < span aria-hidden…" at bounding box center [327, 231] width 586 height 383
click at [302, 195] on div "</ div > < div class = "field" > < label for = "data" > Data < span aria-hidden…" at bounding box center [327, 231] width 586 height 383
click at [312, 201] on div "</ div > < div class = "field" > < label for = "data" > Data < span aria-hidden…" at bounding box center [327, 231] width 586 height 383
click at [134, 209] on div "</ div > < div class = "field" > < label for = "data" > Data < span aria-hidden…" at bounding box center [327, 231] width 586 height 383
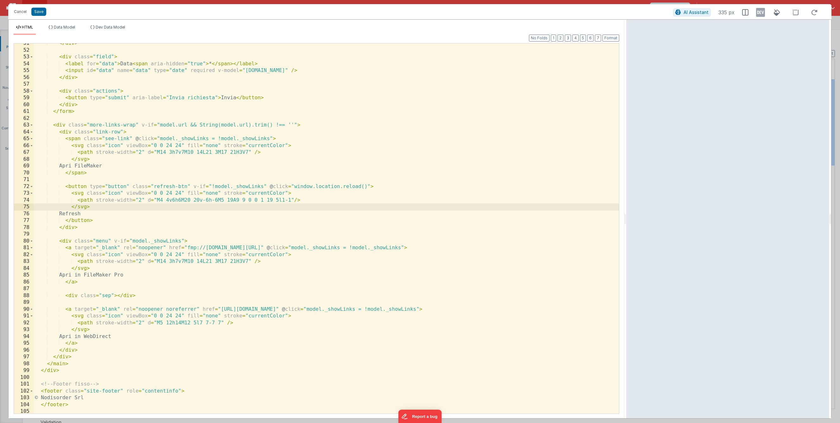
click at [121, 215] on div "</ div > < div class = "field" > < label for = "data" > Data < span aria-hidden…" at bounding box center [327, 231] width 586 height 383
click at [116, 221] on div "</ div > < div class = "field" > < label for = "data" > Data < span aria-hidden…" at bounding box center [327, 231] width 586 height 383
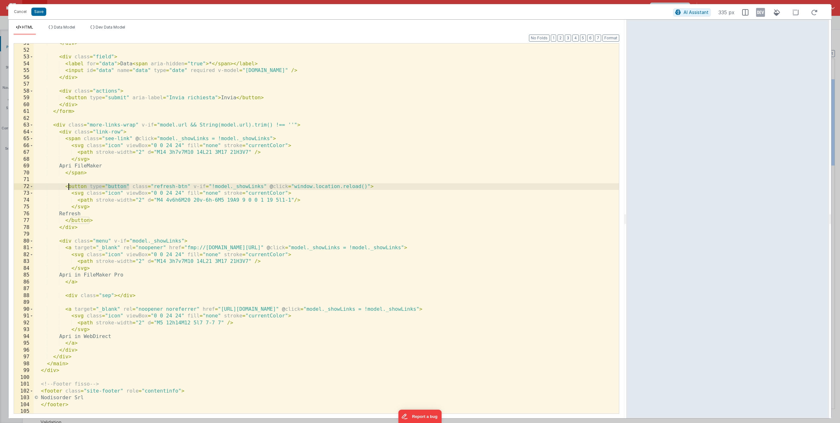
drag, startPoint x: 129, startPoint y: 187, endPoint x: 68, endPoint y: 186, distance: 60.5
click at [68, 186] on div "</ div > < div class = "field" > < label for = "data" > Data < span aria-hidden…" at bounding box center [327, 231] width 586 height 383
drag, startPoint x: 106, startPoint y: 139, endPoint x: 130, endPoint y: 138, distance: 24.1
click at [130, 138] on div "</ div > < div class = "field" > < label for = "data" > Data < span aria-hidden…" at bounding box center [327, 231] width 586 height 383
click at [164, 185] on div "</ div > < div class = "field" > < label for = "data" > Data < span aria-hidden…" at bounding box center [327, 231] width 586 height 383
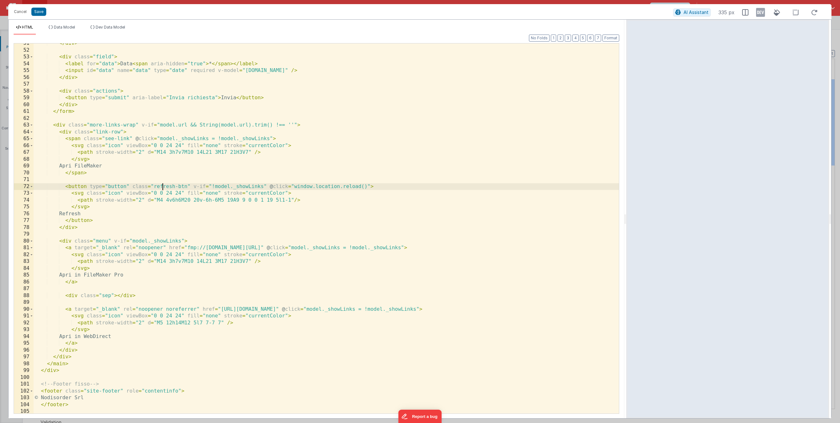
click at [164, 185] on div "</ div > < div class = "field" > < label for = "data" > Data < span aria-hidden…" at bounding box center [327, 231] width 586 height 383
drag, startPoint x: 189, startPoint y: 187, endPoint x: 179, endPoint y: 187, distance: 9.8
click at [179, 187] on div "</ div > < div class = "field" > < label for = "data" > Data < span aria-hidden…" at bounding box center [327, 231] width 586 height 383
click at [73, 139] on div "</ div > < div class = "field" > < label for = "data" > Data < span aria-hidden…" at bounding box center [327, 231] width 586 height 383
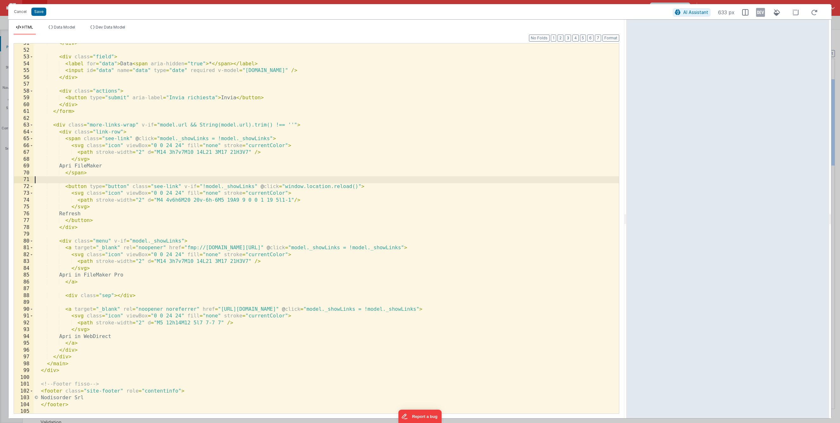
click at [111, 180] on div "</ div > < div class = "field" > < label for = "data" > Data < span aria-hidden…" at bounding box center [327, 231] width 586 height 383
click at [75, 186] on div "</ div > < div class = "field" > < label for = "data" > Data < span aria-hidden…" at bounding box center [327, 231] width 586 height 383
click at [84, 220] on div "</ div > < div class = "field" > < label for = "data" > Data < span aria-hidden…" at bounding box center [327, 231] width 586 height 383
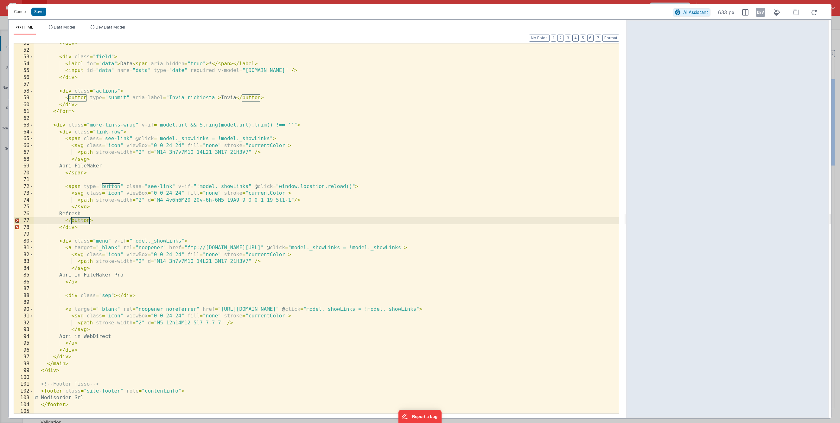
click at [84, 220] on div "</ div > < div class = "field" > < label for = "data" > Data < span aria-hidden…" at bounding box center [327, 231] width 586 height 383
drag, startPoint x: 83, startPoint y: 187, endPoint x: 127, endPoint y: 187, distance: 44.4
click at [127, 187] on div "</ div > < div class = "field" > < label for = "data" > Data < span aria-hidden…" at bounding box center [327, 231] width 586 height 383
click at [123, 217] on div "</ div > < div class = "field" > < label for = "data" > Data < span aria-hidden…" at bounding box center [327, 231] width 586 height 383
click at [112, 224] on div "</ div > < div class = "field" > < label for = "data" > Data < span aria-hidden…" at bounding box center [327, 231] width 586 height 383
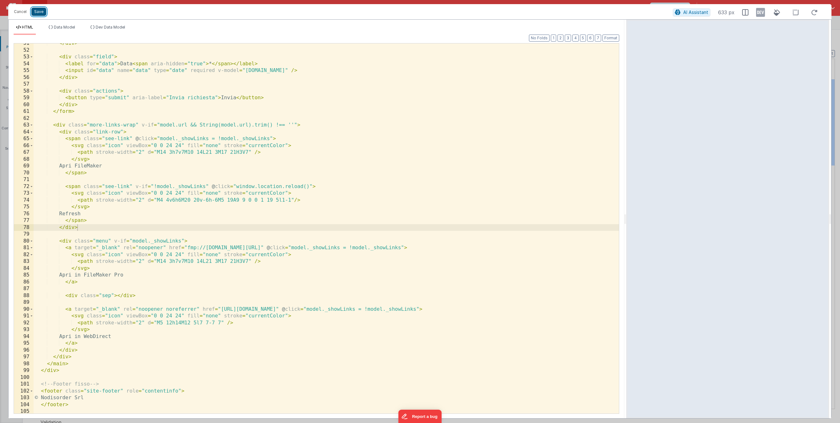
click at [41, 13] on button "Save" at bounding box center [38, 12] width 15 height 8
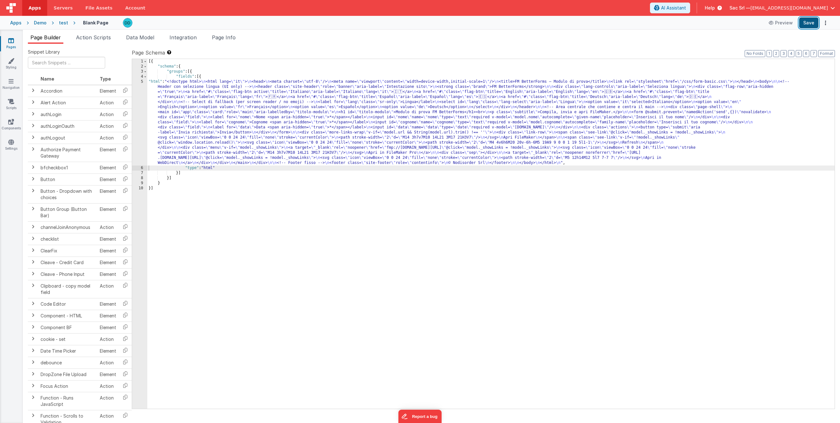
click at [598, 22] on button "Save" at bounding box center [808, 22] width 19 height 11
click at [155, 82] on div "[{ "schema" : { "groups" : [{ "fields" : [{ "html" : "<!doctype html> \n <html …" at bounding box center [491, 239] width 688 height 360
click at [140, 81] on div "5" at bounding box center [139, 122] width 15 height 86
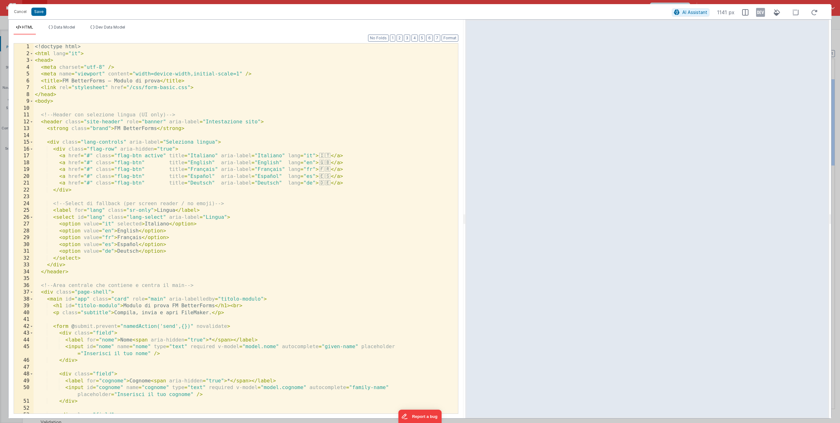
drag, startPoint x: 419, startPoint y: 219, endPoint x: 465, endPoint y: 203, distance: 49.2
click at [465, 203] on html "Are your sure you want to delete this asset? Delete Cancel Cancel Save AI Assis…" at bounding box center [420, 211] width 840 height 423
drag, startPoint x: 140, startPoint y: 230, endPoint x: 127, endPoint y: 230, distance: 12.7
click at [127, 230] on div "<! doctype html > < html lang = "it" > < head > < meta charset = "utf-8" /> < m…" at bounding box center [246, 234] width 425 height 383
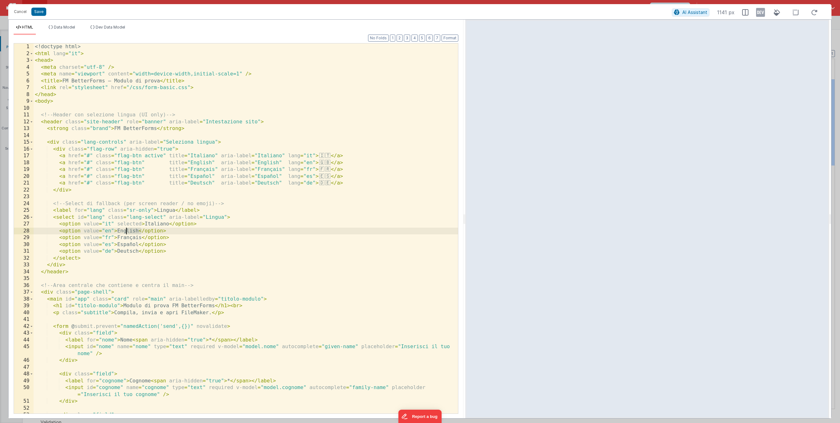
click at [141, 233] on div "<! doctype html > < html lang = "it" > < head > < meta charset = "utf-8" /> < m…" at bounding box center [246, 228] width 425 height 370
click at [139, 231] on div "<! doctype html > < html lang = "it" > < head > < meta charset = "utf-8" /> < m…" at bounding box center [246, 234] width 425 height 383
click at [170, 250] on div "<! doctype html > < html lang = "it" > < head > < meta charset = "utf-8" /> < m…" at bounding box center [246, 234] width 425 height 383
click at [170, 245] on div "<! doctype html > < html lang = "it" > < head > < meta charset = "utf-8" /> < m…" at bounding box center [246, 234] width 425 height 383
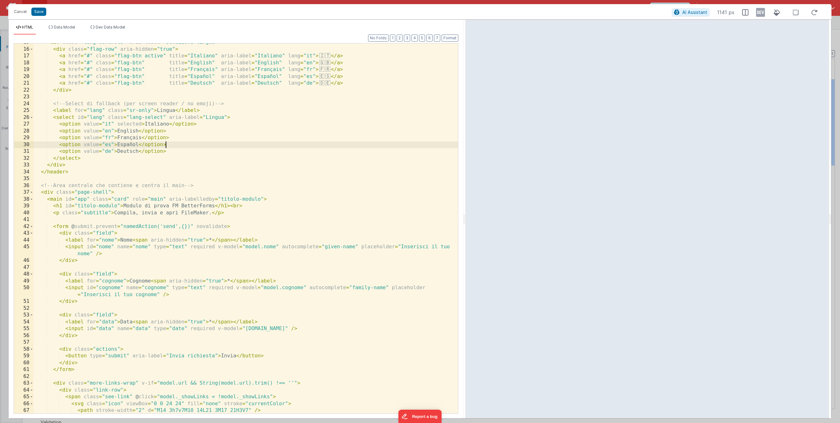
scroll to position [104, 0]
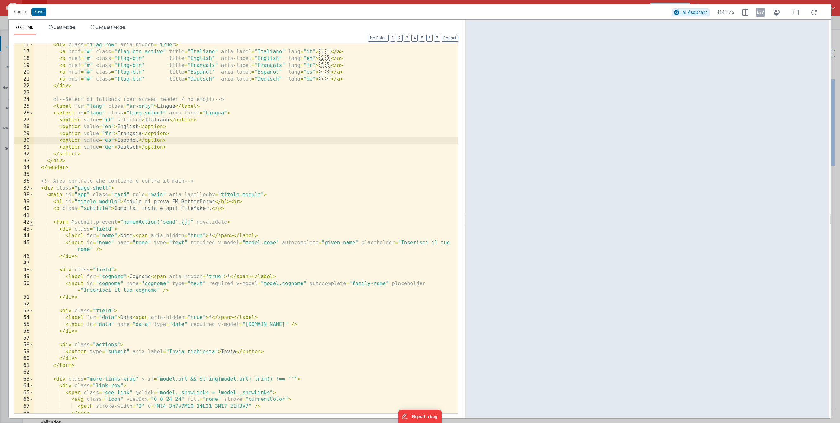
click at [31, 221] on span at bounding box center [31, 222] width 3 height 7
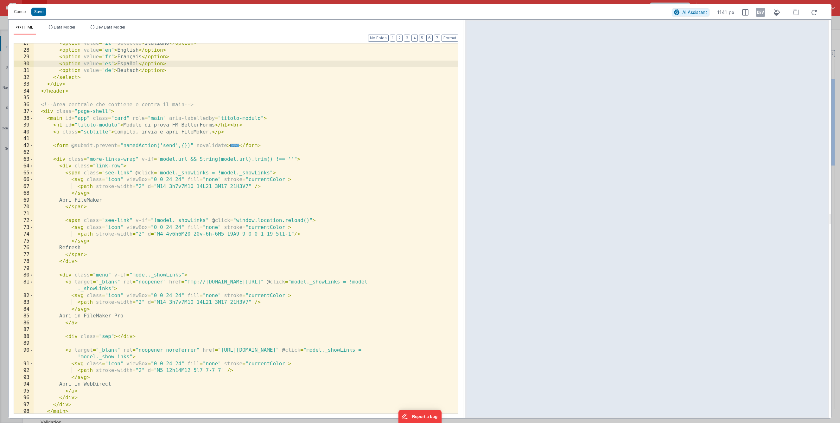
scroll to position [177, 0]
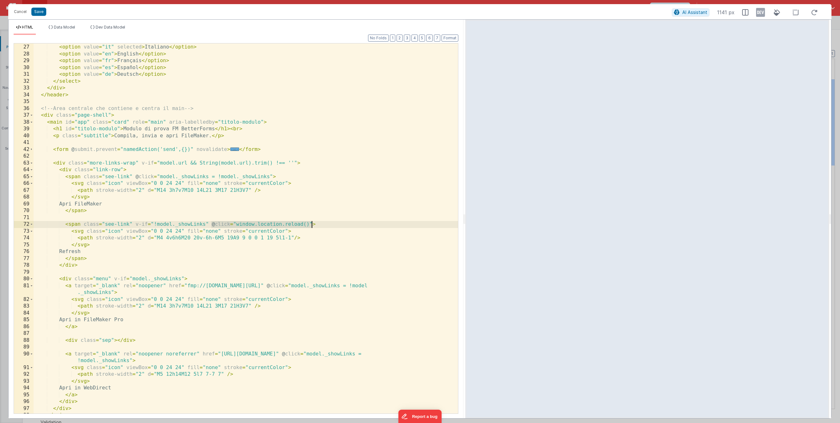
drag, startPoint x: 210, startPoint y: 223, endPoint x: 311, endPoint y: 223, distance: 100.1
click at [311, 223] on div "< select id = "lang" class = "lang-select" aria-label = "Lingua" > < option val…" at bounding box center [246, 228] width 425 height 383
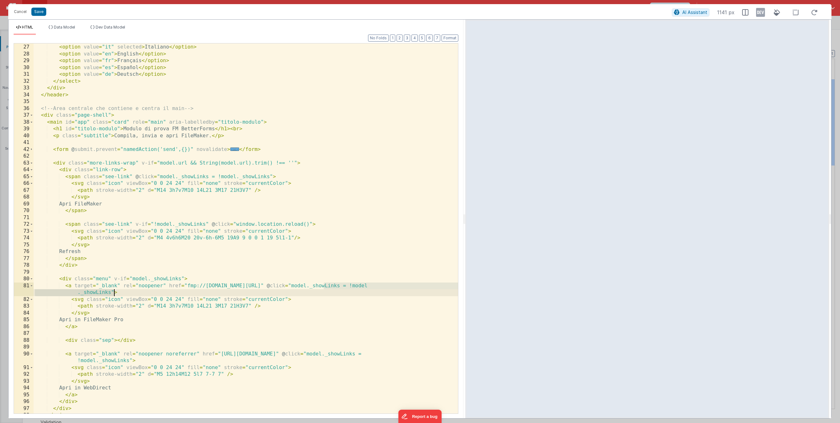
drag, startPoint x: 323, startPoint y: 286, endPoint x: 113, endPoint y: 291, distance: 209.8
click at [113, 291] on div "< select id = "lang" class = "lang-select" aria-label = "Lingua" > < option val…" at bounding box center [246, 228] width 425 height 383
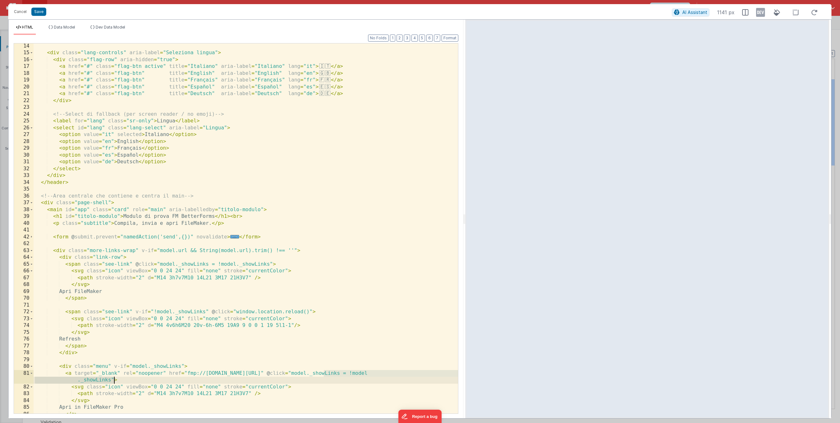
scroll to position [89, 0]
click at [226, 128] on div "< div class = "lang-controls" aria-label = "Seleziona lingua" > < div class = "…" at bounding box center [246, 234] width 425 height 383
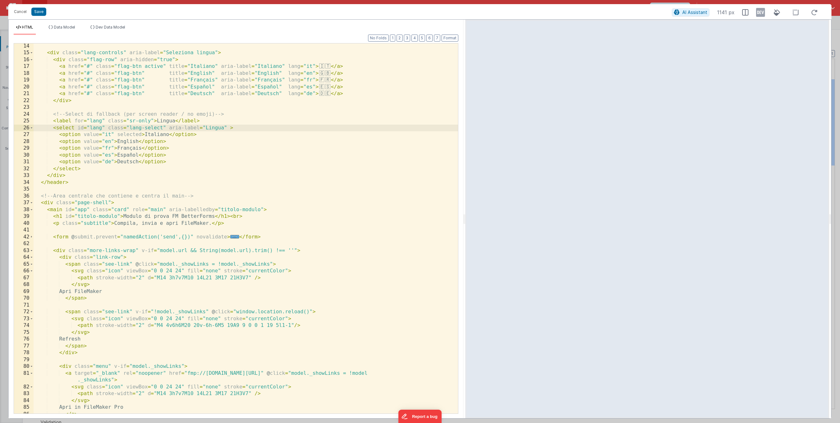
paste textarea
click at [242, 128] on div "< div class = "lang-controls" aria-label = "Seleziona lingua" > < div class = "…" at bounding box center [246, 234] width 425 height 383
drag, startPoint x: 277, startPoint y: 128, endPoint x: 306, endPoint y: 128, distance: 29.2
click at [306, 128] on div "< div class = "lang-controls" aria-label = "Seleziona lingua" > < div class = "…" at bounding box center [246, 234] width 425 height 383
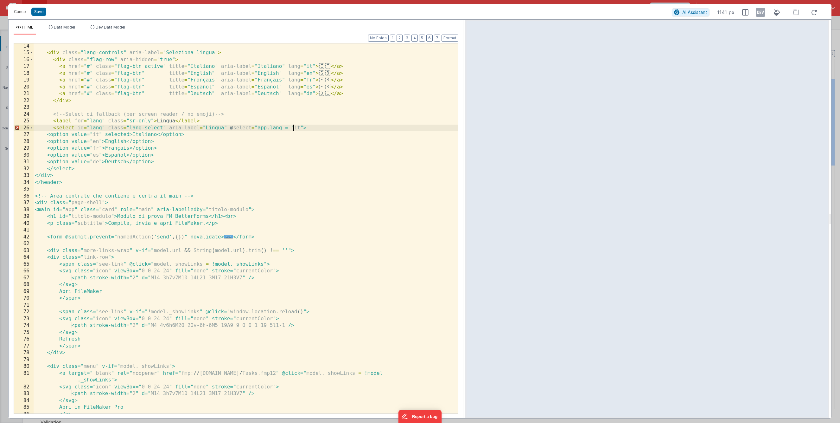
click at [292, 127] on div "< div class = "lang-controls" aria-label = "Seleziona lingua" > < div class = "…" at bounding box center [246, 234] width 425 height 383
click at [298, 127] on div "< div class = "lang-controls" aria-label = "Seleziona lingua" > < div class = "…" at bounding box center [246, 234] width 425 height 383
click at [292, 128] on div "< div class = "lang-controls" aria-label = "Seleziona lingua" > < div class = "…" at bounding box center [246, 234] width 425 height 383
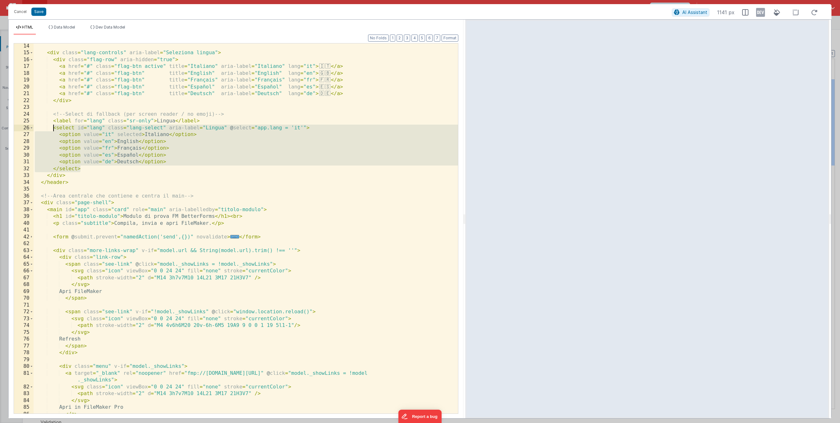
drag, startPoint x: 85, startPoint y: 169, endPoint x: 53, endPoint y: 126, distance: 53.6
click at [53, 126] on div "< div class = "lang-controls" aria-label = "Seleziona lingua" > < div class = "…" at bounding box center [246, 234] width 425 height 383
click at [37, 14] on button "Save" at bounding box center [38, 12] width 15 height 8
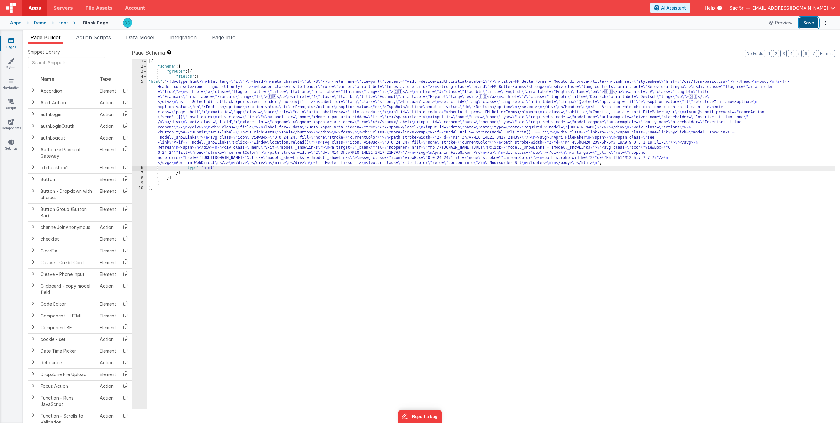
click at [598, 22] on button "Save" at bounding box center [808, 22] width 19 height 11
click at [598, 24] on button "Save" at bounding box center [808, 22] width 19 height 11
click at [154, 80] on div "[{ "schema" : { "groups" : [{ "fields" : [{ "html" : "<!doctype html> \n <html …" at bounding box center [491, 239] width 688 height 360
click at [142, 80] on div "5" at bounding box center [139, 122] width 15 height 86
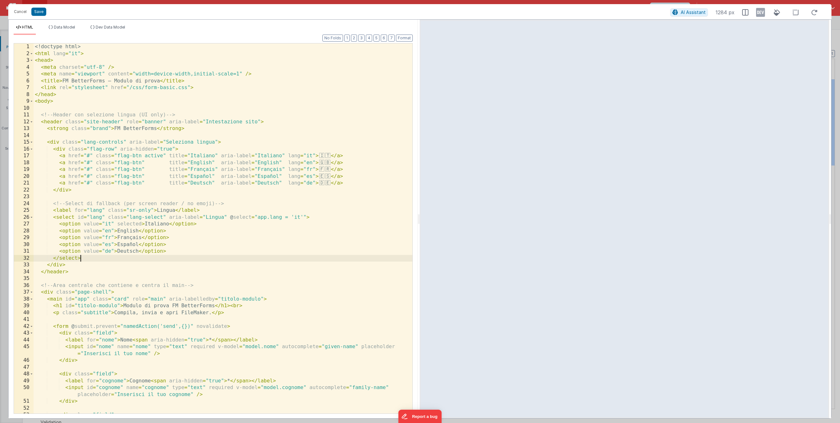
click at [81, 259] on div "<! doctype html > < html lang = "it" > < head > < meta charset = "utf-8" /> < m…" at bounding box center [223, 234] width 379 height 383
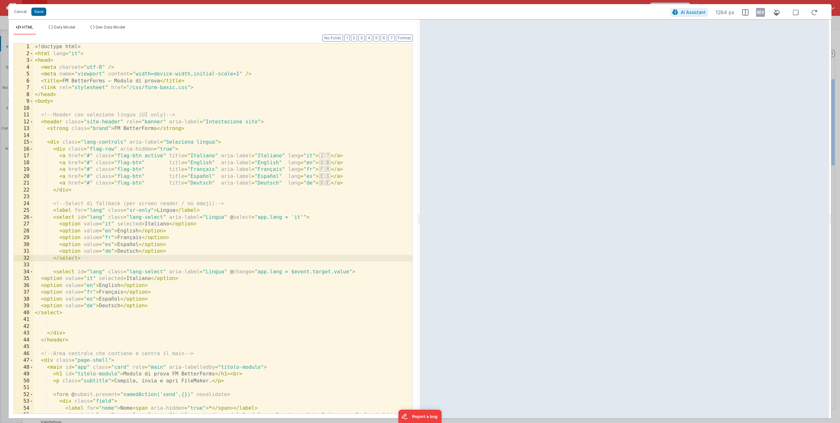
click at [59, 220] on div "<! doctype html > < html lang = "it" > < head > < meta charset = "utf-8" /> < m…" at bounding box center [223, 238] width 379 height 390
click at [40, 12] on button "Save" at bounding box center [38, 12] width 15 height 8
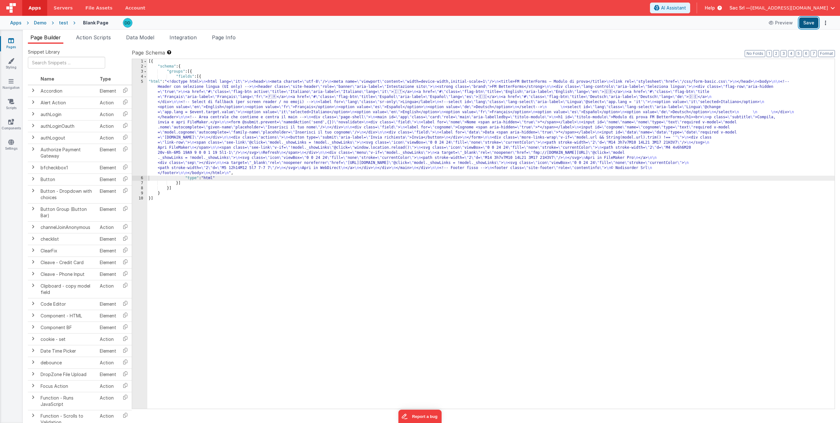
click at [598, 25] on button "Save" at bounding box center [808, 22] width 19 height 11
click at [11, 144] on icon at bounding box center [11, 142] width 6 height 6
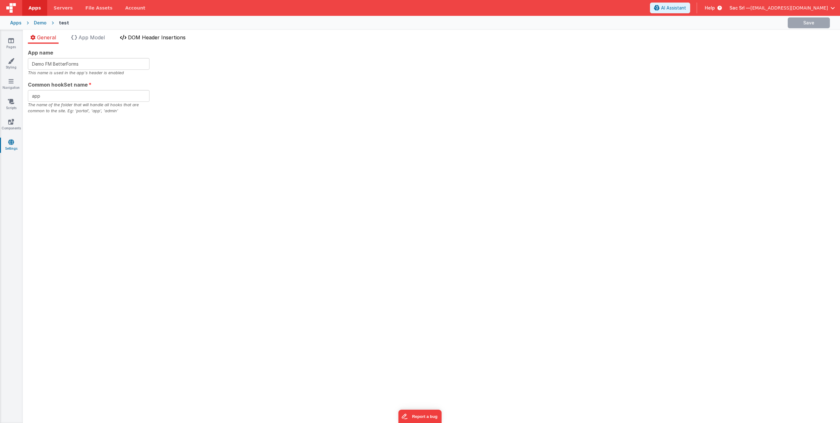
click at [155, 39] on span "DOM Header Insertions" at bounding box center [157, 37] width 58 height 6
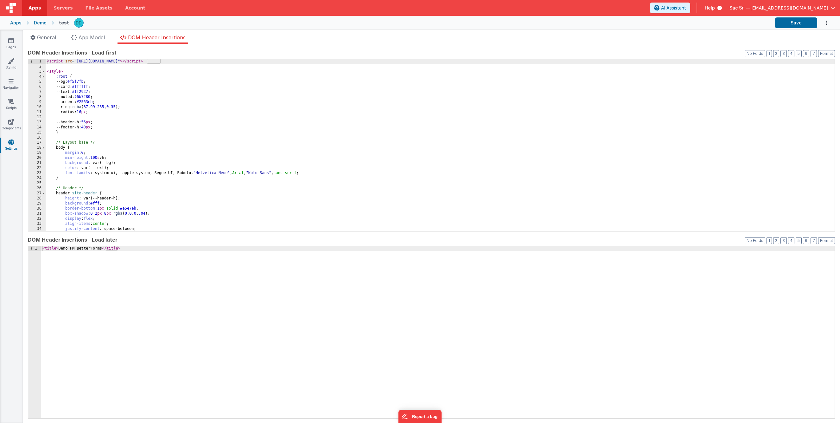
click at [64, 73] on div "< script src = "https://cdn.tailwindcss.com" > </ script > < style > :root { --…" at bounding box center [440, 150] width 789 height 182
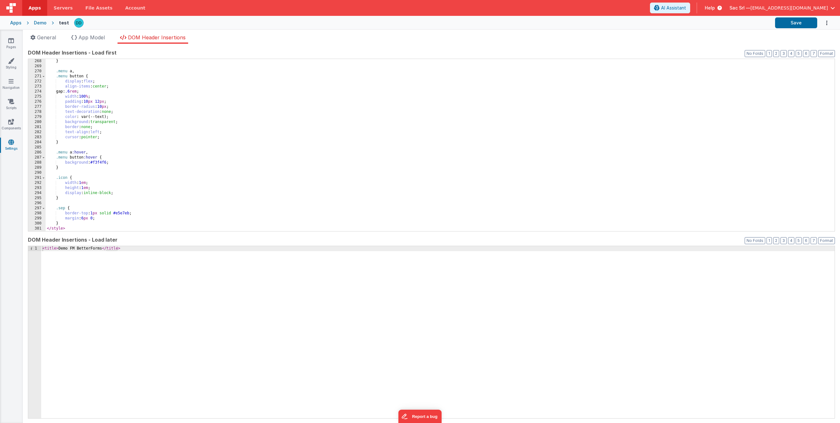
scroll to position [1354, 0]
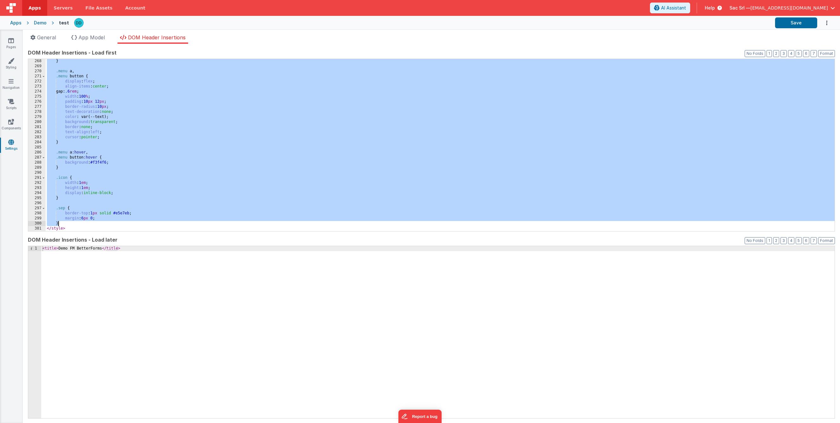
click at [63, 224] on div "} .menu a , .menu button { display : flex ; align-items : center ; gap: .6 rem …" at bounding box center [440, 150] width 789 height 182
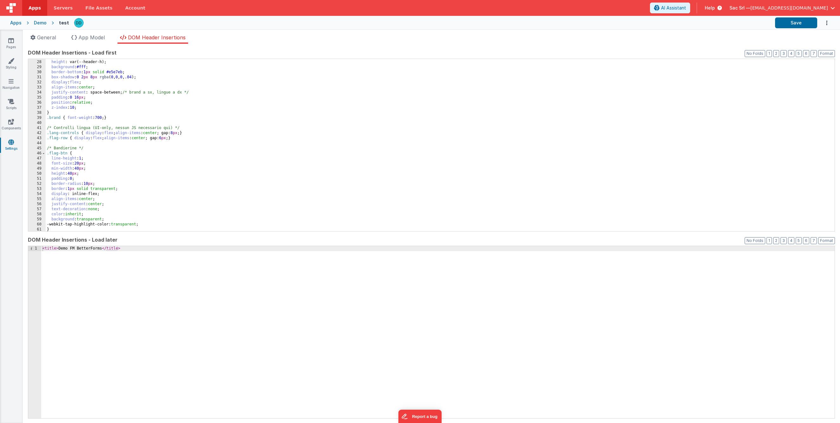
scroll to position [0, 0]
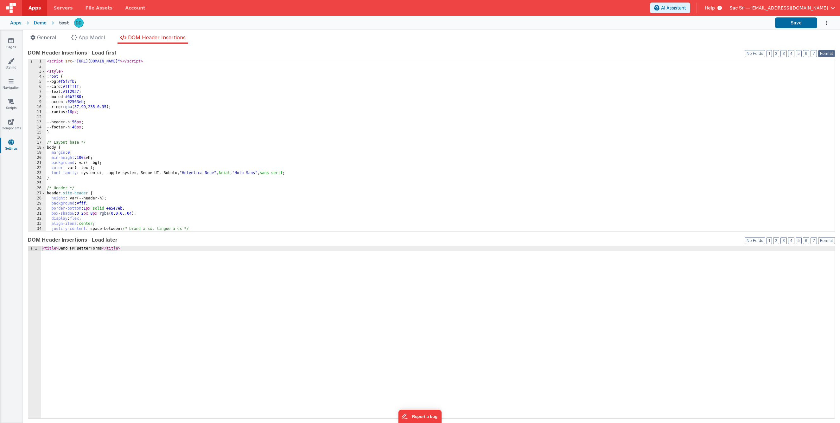
click at [598, 51] on button "Format" at bounding box center [826, 53] width 17 height 7
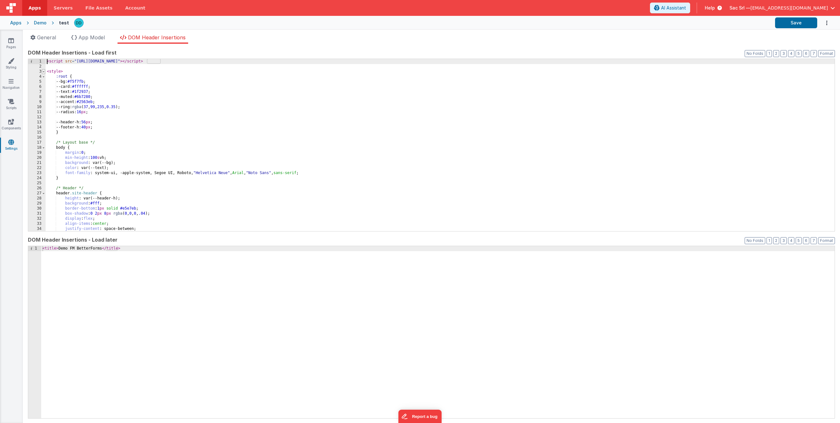
click at [42, 71] on span at bounding box center [43, 71] width 3 height 5
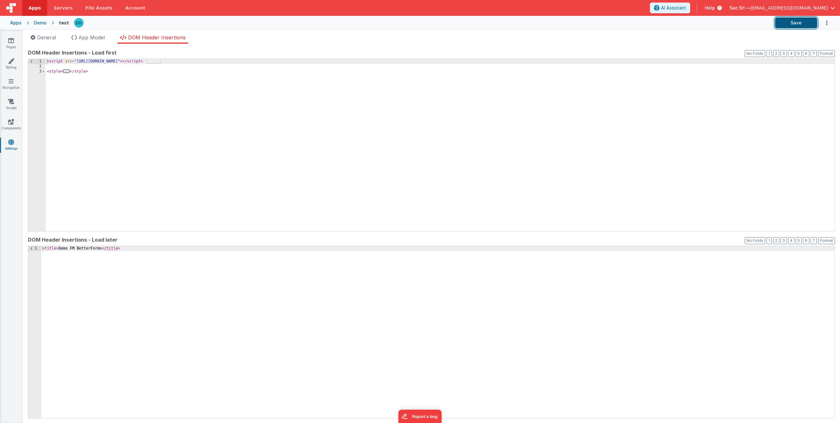
click at [598, 25] on button "Save" at bounding box center [796, 22] width 42 height 11
click at [12, 41] on icon at bounding box center [11, 40] width 6 height 6
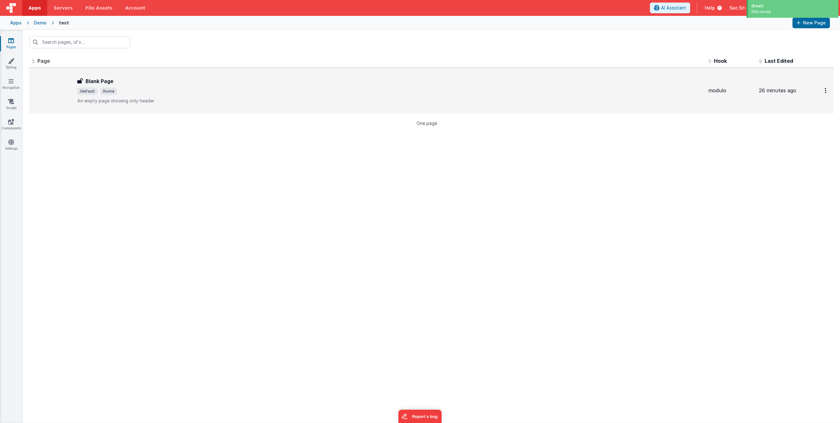
click at [213, 77] on div "Blank Page" at bounding box center [390, 81] width 626 height 8
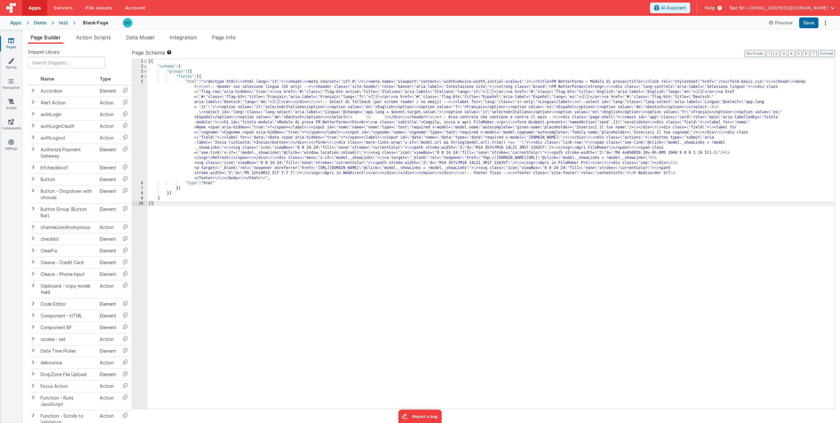
click at [190, 79] on div "[{ "schema" : { "groups" : [{ "fields" : [{ "html" : "<!doctype html> \n <html …" at bounding box center [491, 239] width 688 height 360
click at [142, 80] on div "5" at bounding box center [139, 129] width 15 height 101
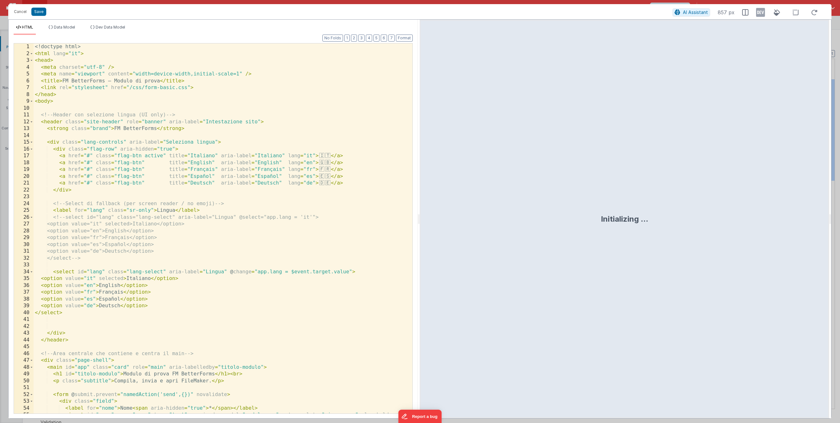
click at [295, 139] on div "<! doctype html > < html lang = "it" > < head > < meta charset = "utf-8" /> < m…" at bounding box center [223, 238] width 379 height 390
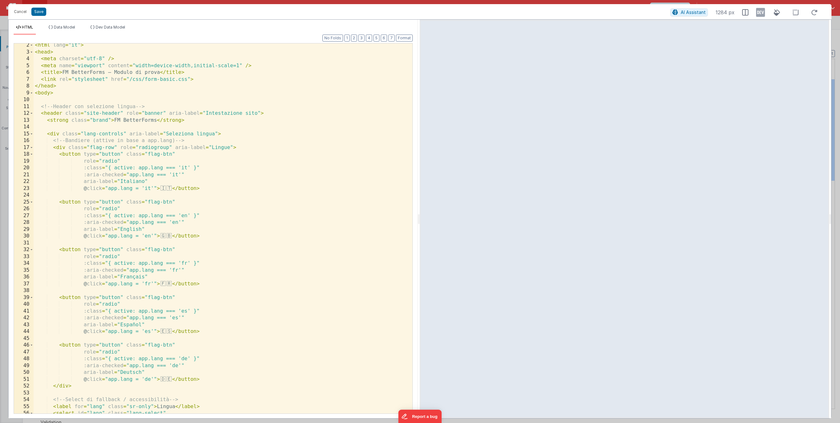
scroll to position [8, 0]
click at [130, 92] on div "< html lang = "it" > < head > < meta charset = "utf-8" /> < meta name = "viewpo…" at bounding box center [223, 233] width 379 height 383
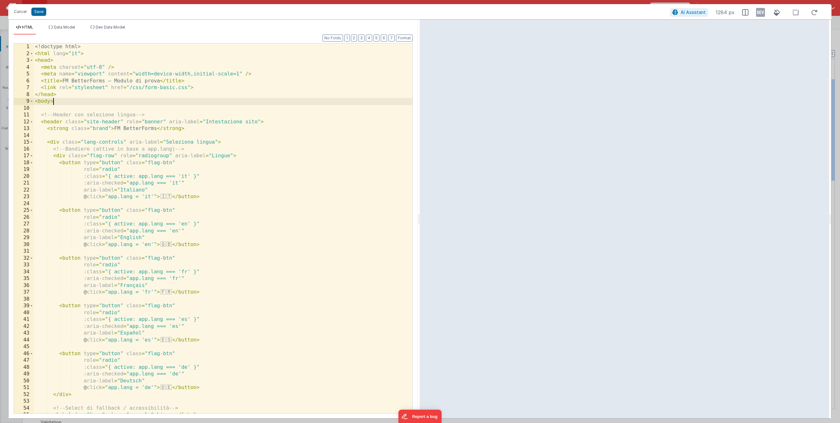
scroll to position [0, 0]
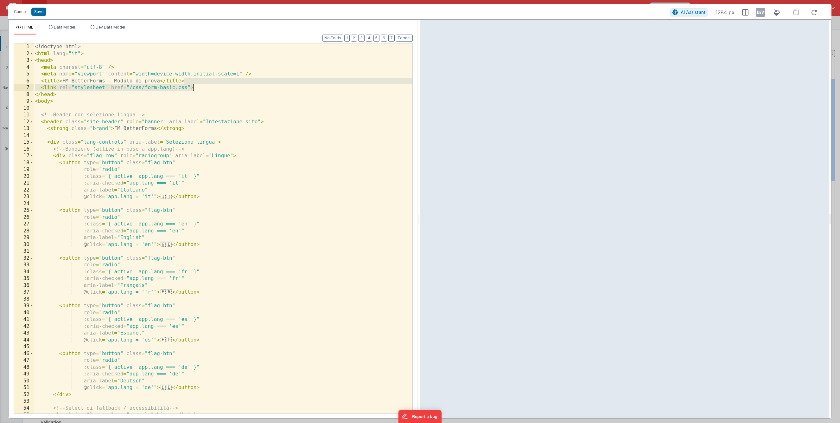
drag, startPoint x: 187, startPoint y: 82, endPoint x: 202, endPoint y: 88, distance: 16.8
click at [202, 88] on div "<! doctype html > < html lang = "it" > < head > < meta charset = "utf-8" /> < m…" at bounding box center [223, 234] width 379 height 383
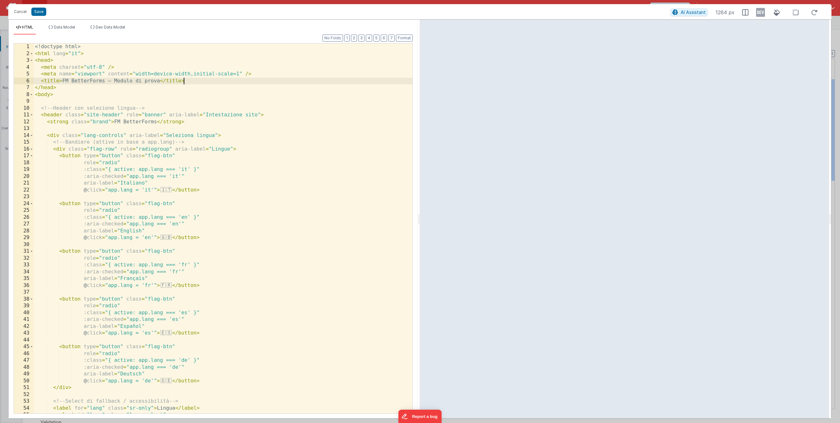
click at [217, 94] on div "<! doctype html > < html lang = "it" > < head > < meta charset = "utf-8" /> < m…" at bounding box center [223, 234] width 379 height 383
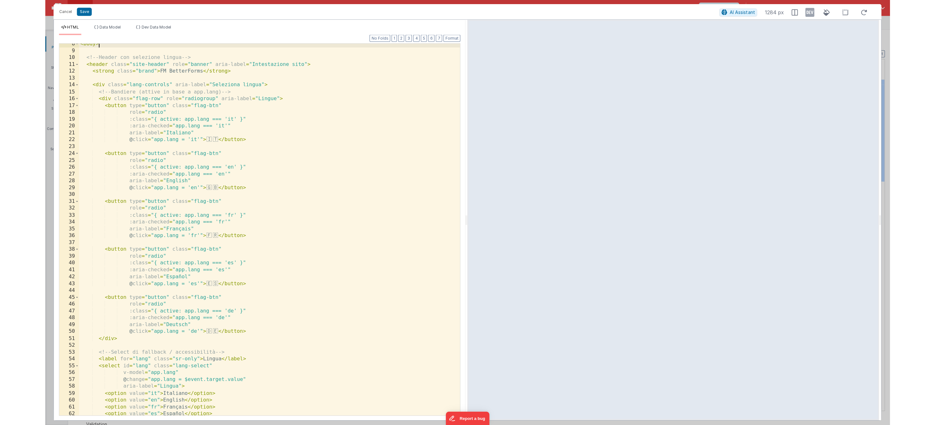
scroll to position [42, 0]
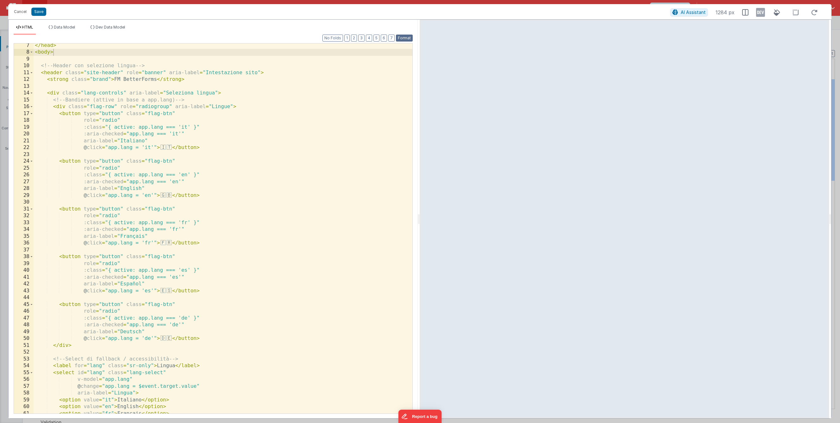
click at [408, 40] on button "Format" at bounding box center [404, 38] width 17 height 7
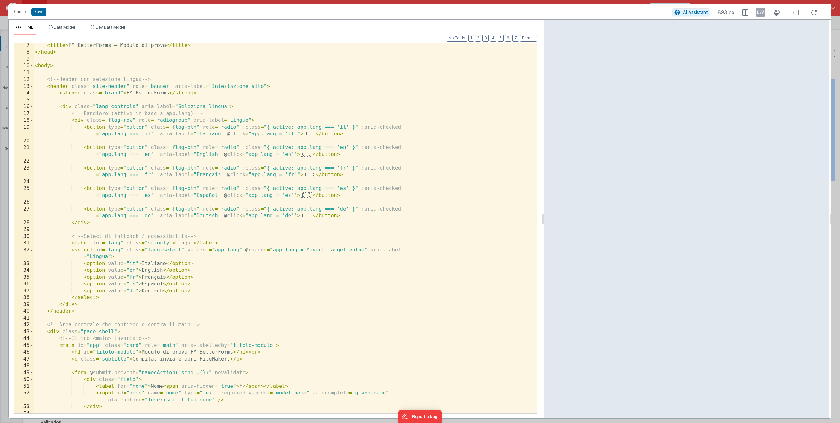
drag, startPoint x: 419, startPoint y: 219, endPoint x: 547, endPoint y: 207, distance: 128.0
click at [547, 207] on html "Are your sure you want to delete this asset? Delete Cancel Cancel Save AI Assis…" at bounding box center [420, 211] width 840 height 423
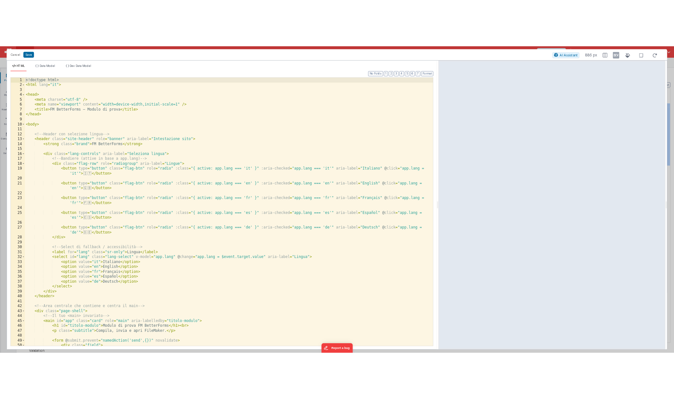
scroll to position [0, 0]
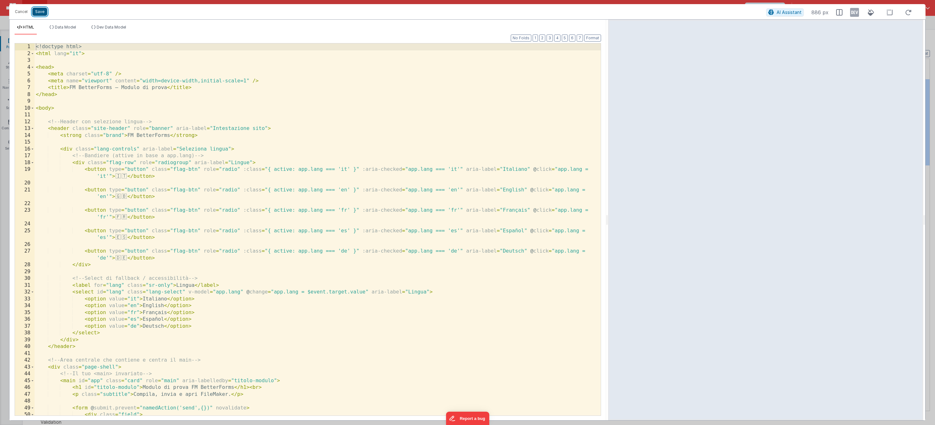
click at [42, 12] on button "Save" at bounding box center [39, 12] width 15 height 8
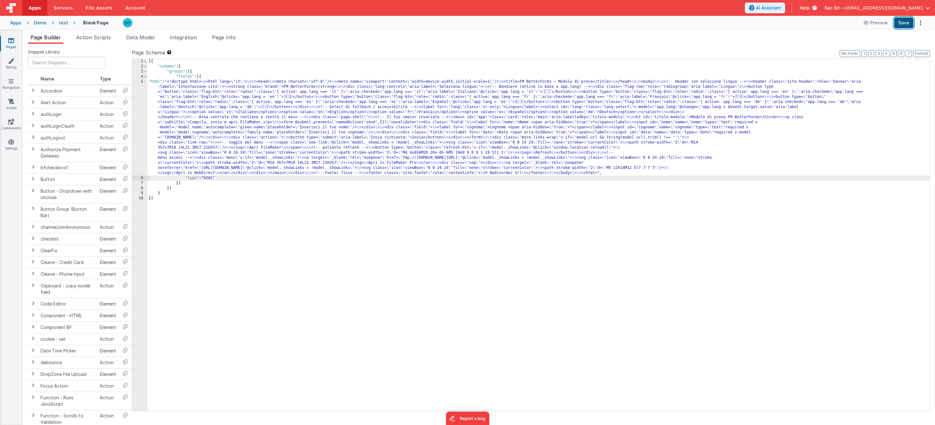
click at [598, 26] on button "Save" at bounding box center [903, 22] width 19 height 11
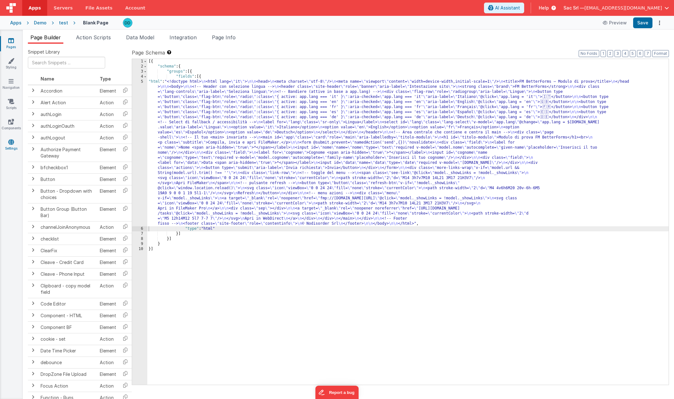
click at [12, 142] on icon at bounding box center [11, 142] width 6 height 6
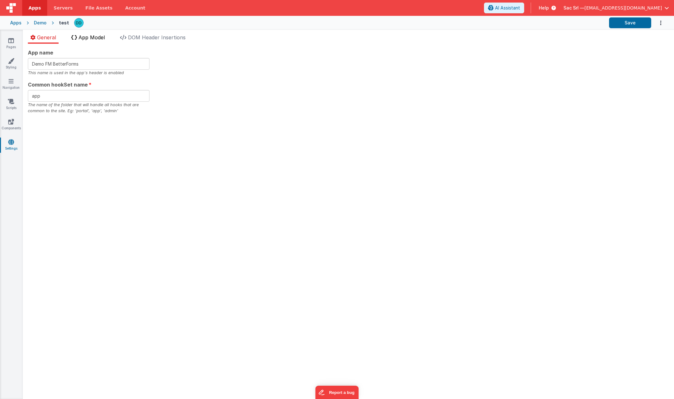
click at [89, 39] on span "App Model" at bounding box center [92, 37] width 26 height 6
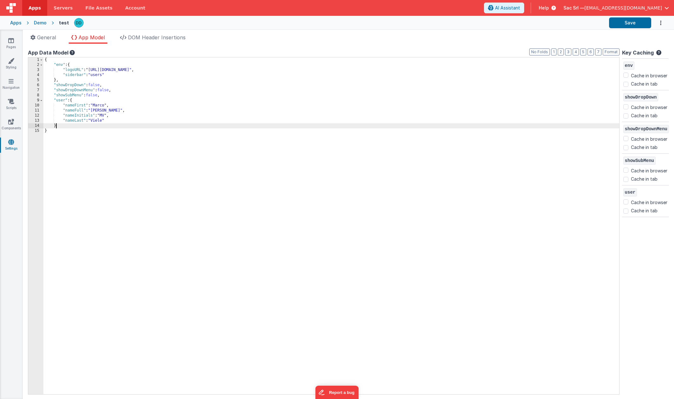
click at [60, 128] on div "{ "env" : { "logoURL" : "https://ucarecdn.com/aeaad3dd-3a93-4545-9329-20aa6755c…" at bounding box center [331, 230] width 576 height 347
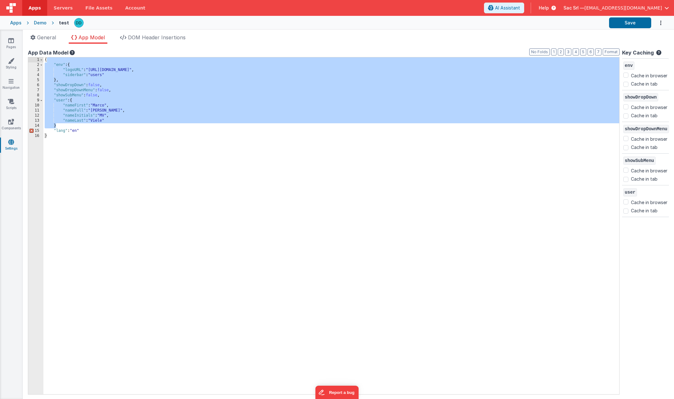
checkbox input "false"
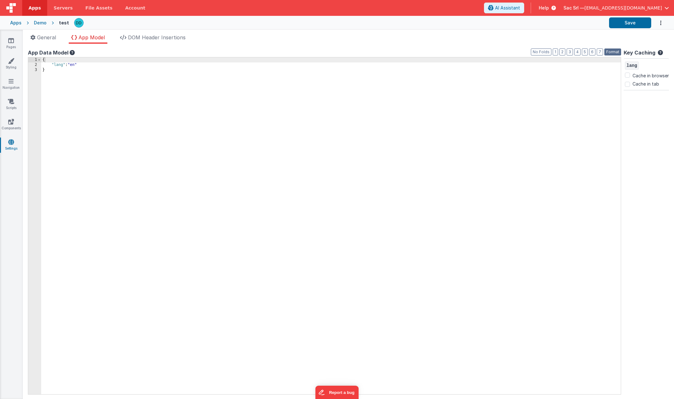
click at [598, 53] on button "Format" at bounding box center [613, 51] width 17 height 7
click at [598, 22] on button "Save" at bounding box center [630, 22] width 42 height 11
click at [18, 23] on div "Apps" at bounding box center [15, 23] width 11 height 6
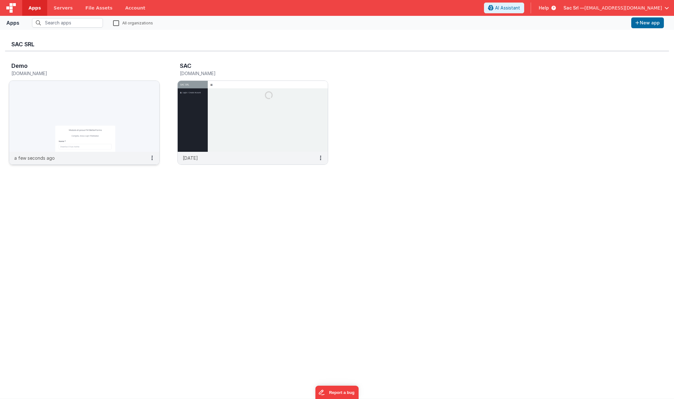
click at [128, 124] on img at bounding box center [84, 116] width 150 height 71
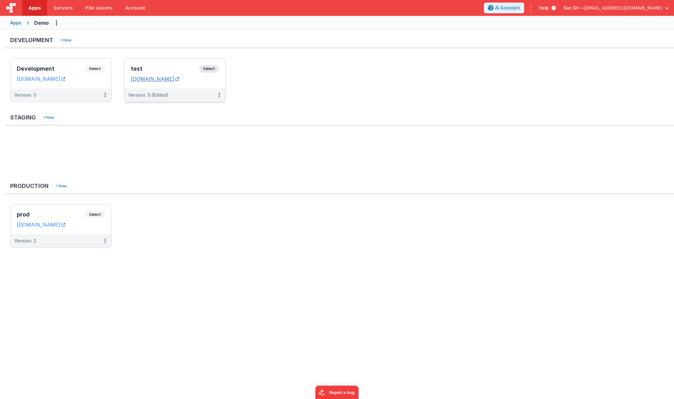
click at [179, 79] on icon at bounding box center [178, 79] width 4 height 0
click at [218, 94] on button at bounding box center [219, 94] width 12 height 13
click at [218, 83] on div at bounding box center [337, 199] width 674 height 399
click at [219, 83] on div "test Select URLs demofmtest.clientportal.cloud" at bounding box center [175, 74] width 101 height 30
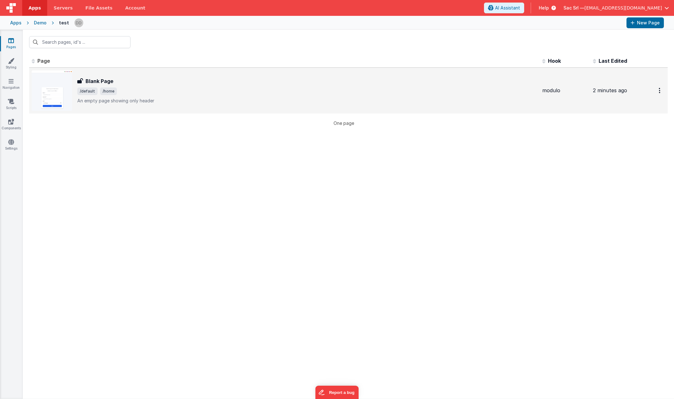
click at [235, 93] on span "/default /home" at bounding box center [307, 91] width 460 height 8
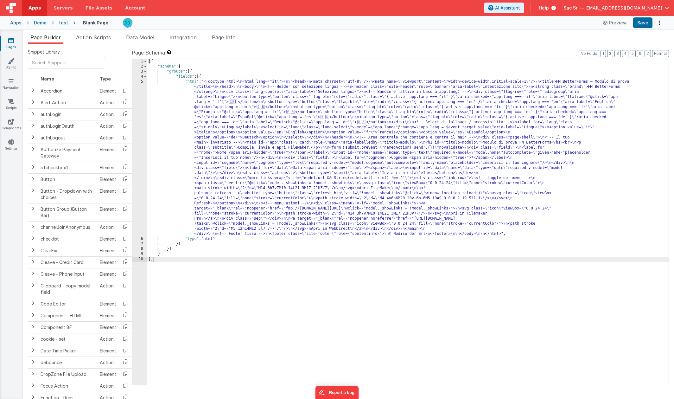
click at [180, 80] on div "[{ "schema" : { "groups" : [{ "fields" : [{ "html" : "<!doctype html> \n <html …" at bounding box center [408, 227] width 522 height 336
click at [142, 81] on div "5" at bounding box center [139, 157] width 15 height 157
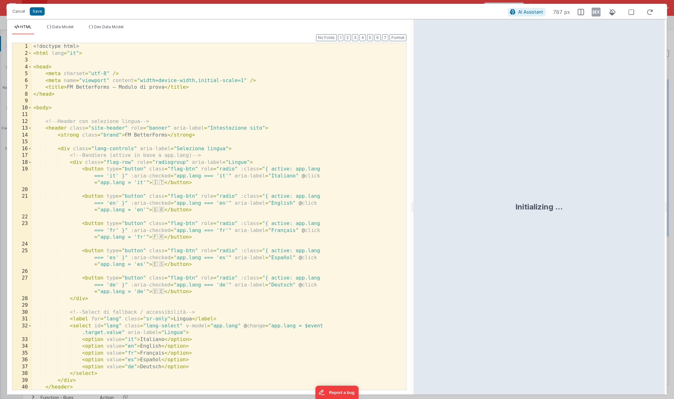
drag, startPoint x: 336, startPoint y: 207, endPoint x: 421, endPoint y: 194, distance: 86.5
click at [420, 195] on html "Are your sure you want to delete this asset? Delete Cancel Cancel Save AI Assis…" at bounding box center [337, 199] width 674 height 399
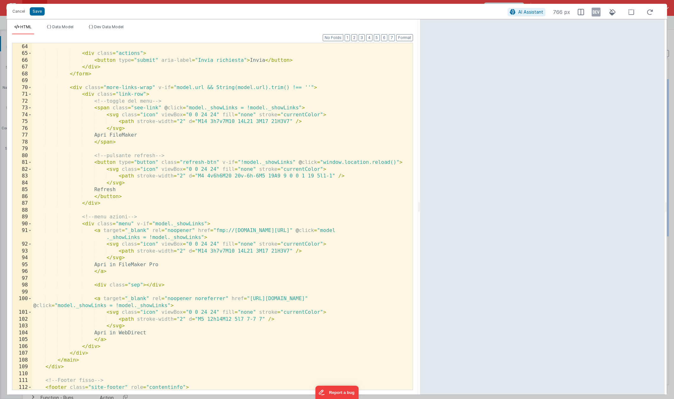
scroll to position [478, 0]
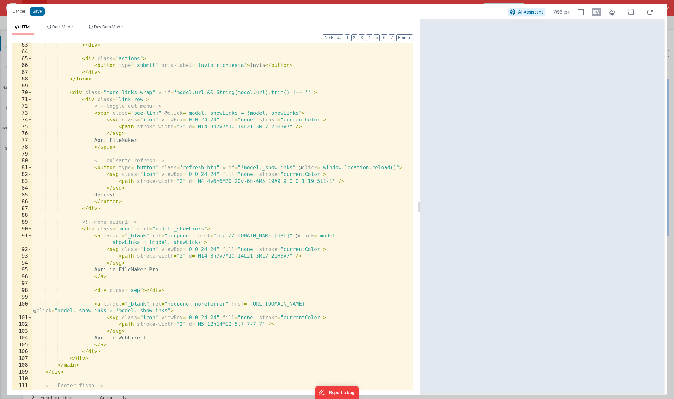
click at [103, 115] on div "</ div > < div class = "actions" > < button type = "submit" aria-label = "Invia…" at bounding box center [222, 222] width 381 height 360
click at [161, 112] on div "</ div > < div class = "actions" > < button type = "submit" aria-label = "Invia…" at bounding box center [222, 222] width 381 height 360
click at [163, 112] on div "</ div > < div class = "actions" > < button type = "submit" aria-label = "Invia…" at bounding box center [222, 222] width 381 height 360
click at [97, 168] on div "</ div > < div class = "actions" > < button type = "submit" aria-label = "Invia…" at bounding box center [222, 222] width 381 height 360
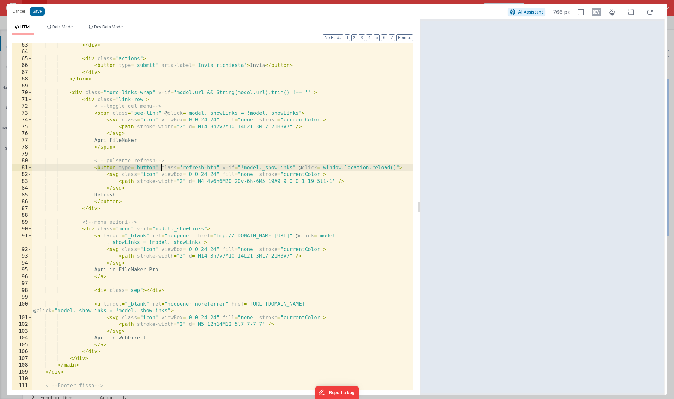
click at [160, 168] on div "</ div > < div class = "actions" > < button type = "submit" aria-label = "Invia…" at bounding box center [222, 222] width 381 height 360
click at [103, 169] on div "</ div > < div class = "actions" > < button type = "submit" aria-label = "Invia…" at bounding box center [222, 222] width 381 height 360
click at [109, 201] on div "</ div > < div class = "actions" > < button type = "submit" aria-label = "Invia…" at bounding box center [222, 222] width 381 height 360
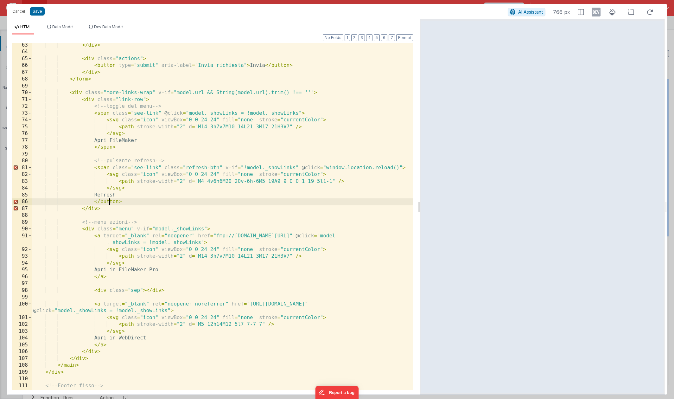
click at [109, 201] on div "</ div > < div class = "actions" > < button type = "submit" aria-label = "Invia…" at bounding box center [222, 222] width 381 height 360
click at [163, 215] on div "</ div > < div class = "actions" > < button type = "submit" aria-label = "Invia…" at bounding box center [222, 222] width 381 height 360
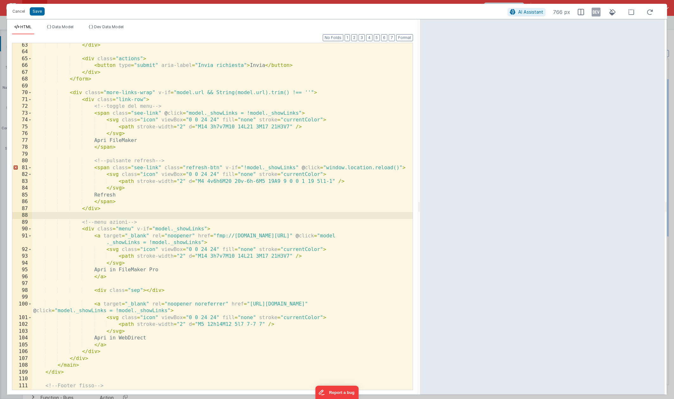
click at [86, 172] on div "</ div > < div class = "actions" > < button type = "submit" aria-label = "Invia…" at bounding box center [222, 222] width 381 height 360
click at [159, 166] on div "</ div > < div class = "actions" > < button type = "submit" aria-label = "Invia…" at bounding box center [222, 222] width 381 height 360
drag, startPoint x: 163, startPoint y: 167, endPoint x: 226, endPoint y: 168, distance: 62.4
click at [226, 168] on div "</ div > < div class = "actions" > < button type = "submit" aria-label = "Invia…" at bounding box center [222, 222] width 381 height 360
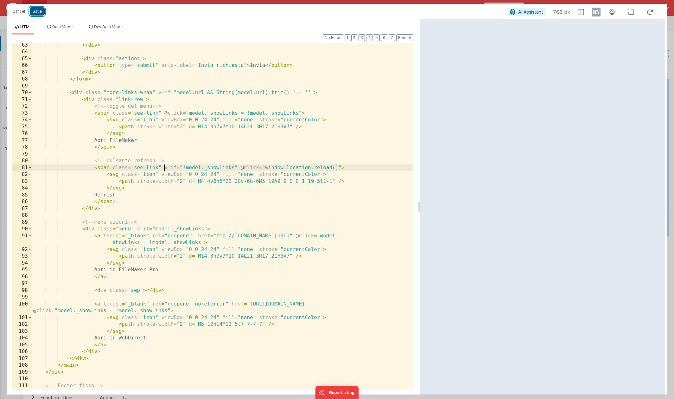
click at [40, 12] on button "Save" at bounding box center [37, 11] width 15 height 8
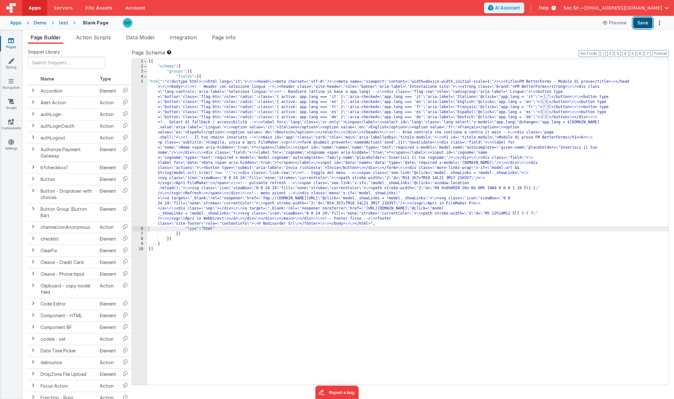
click at [598, 22] on button "Save" at bounding box center [642, 22] width 19 height 11
